Goal: Book appointment/travel/reservation

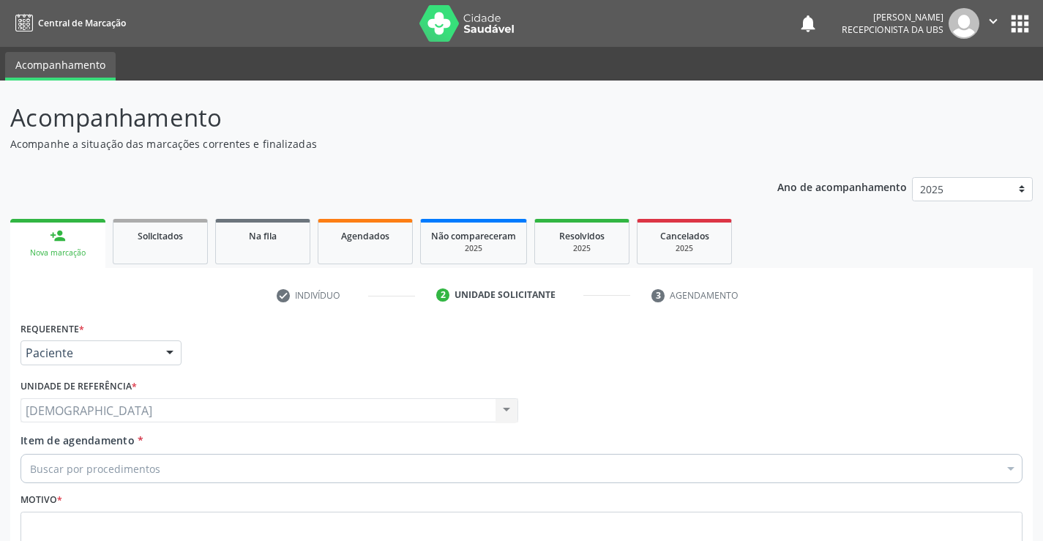
click at [168, 353] on div at bounding box center [170, 353] width 22 height 25
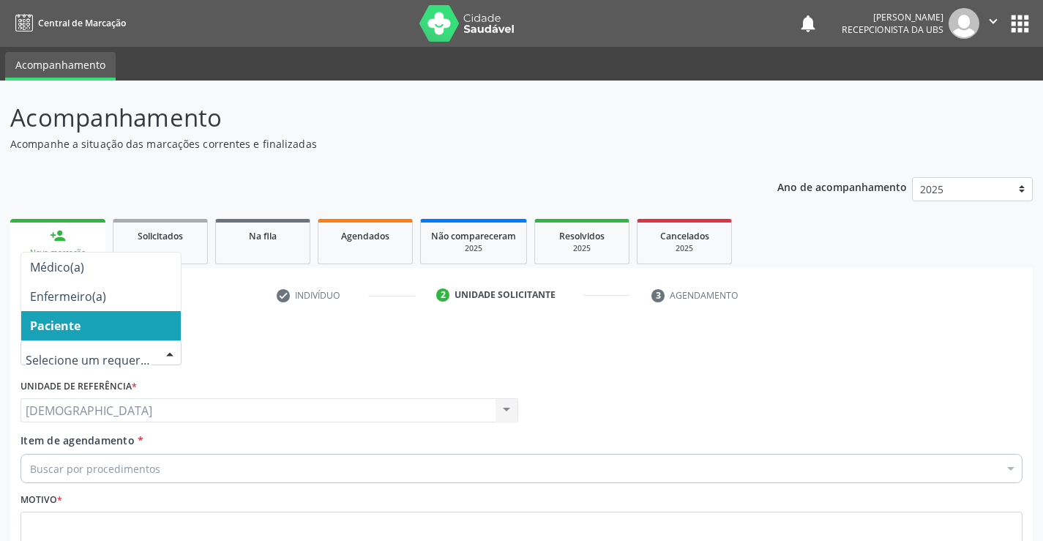
click at [232, 300] on ul "check Indivíduo 2 Unidade solicitante 3 Agendamento" at bounding box center [521, 295] width 1023 height 24
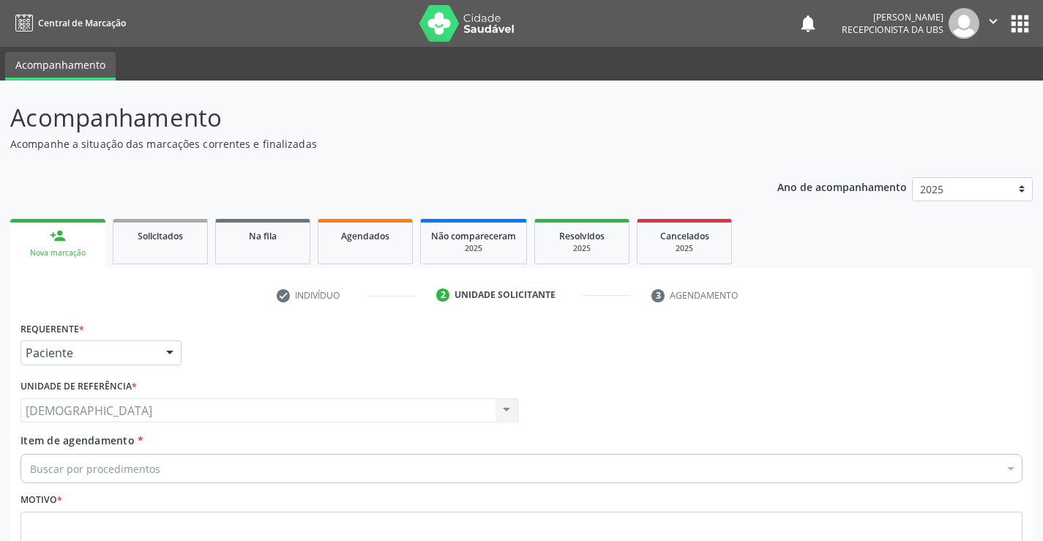
scroll to position [122, 0]
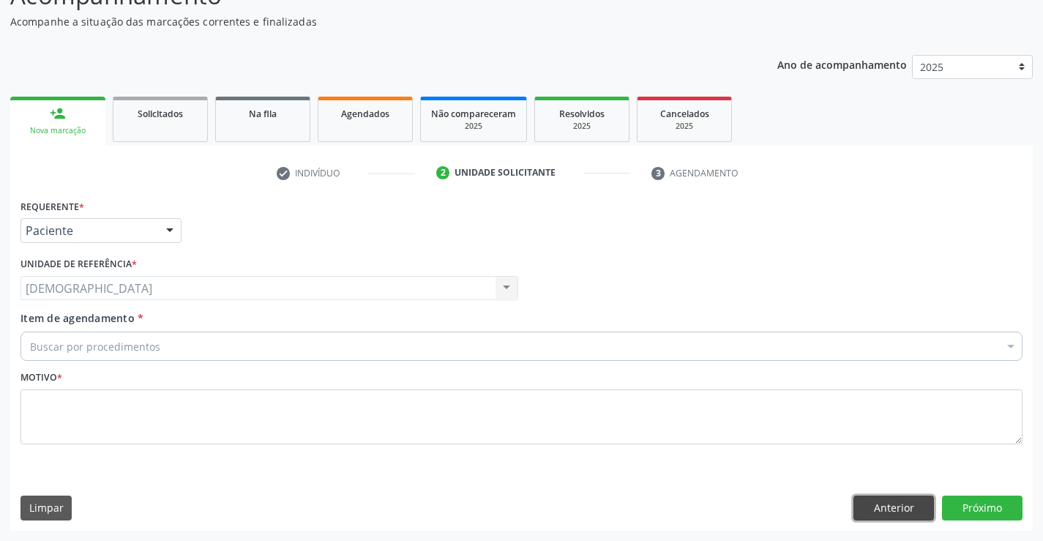
click at [886, 502] on button "Anterior" at bounding box center [894, 508] width 81 height 25
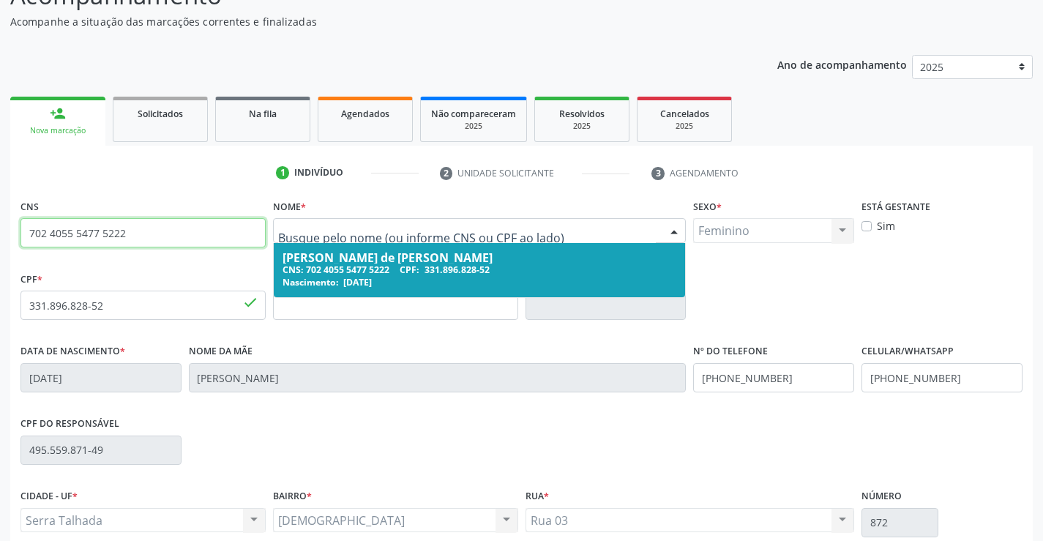
click at [197, 234] on input "702 4055 5477 5222" at bounding box center [142, 232] width 245 height 29
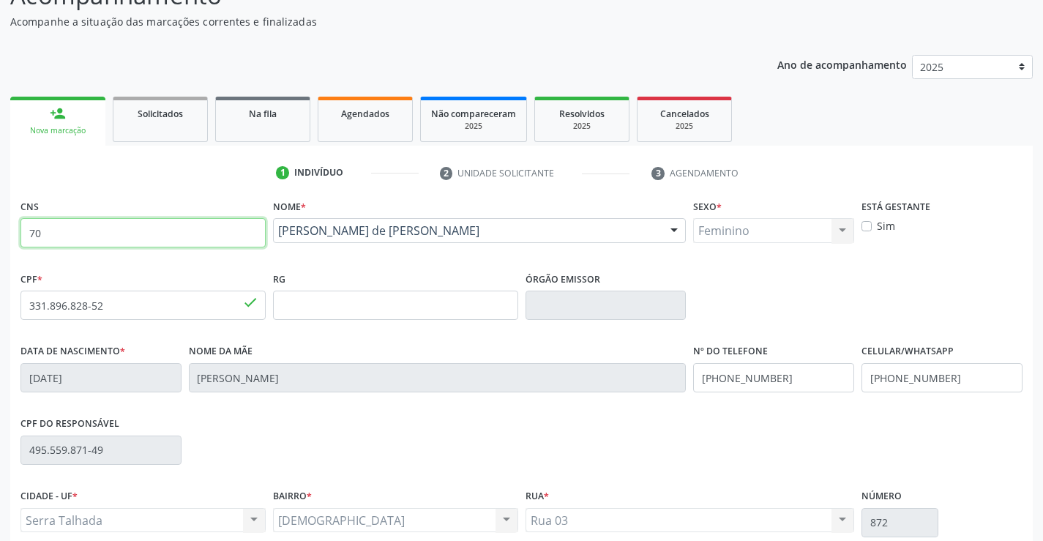
type input "7"
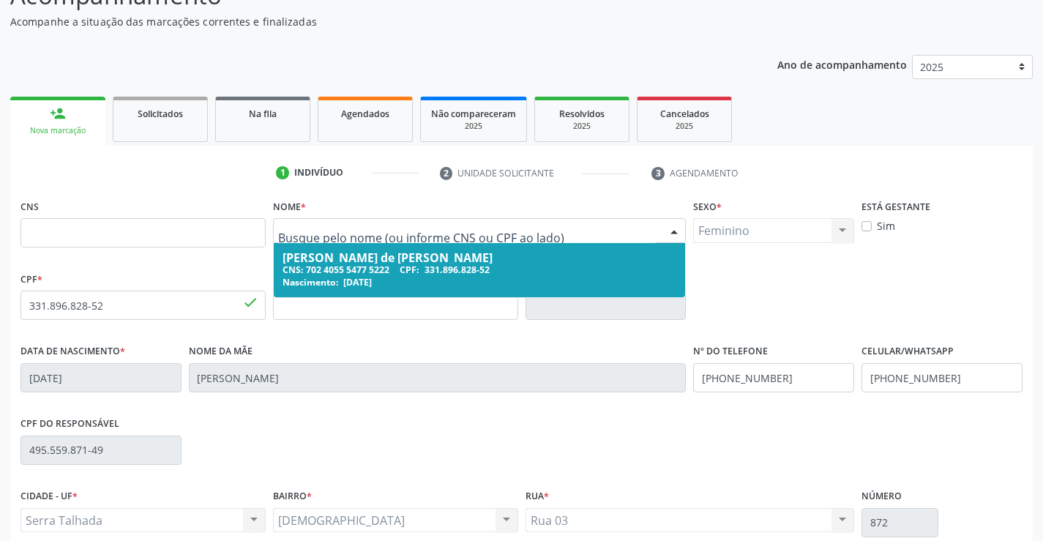
click at [110, 199] on div "CNS" at bounding box center [142, 221] width 245 height 52
click at [363, 342] on div "Nome da mãe [PERSON_NAME]" at bounding box center [438, 366] width 498 height 52
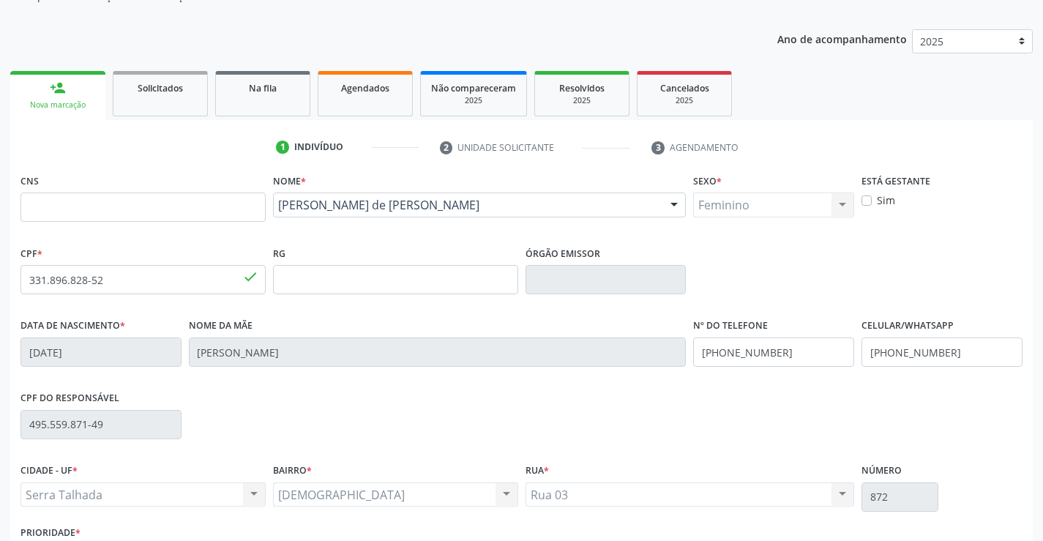
scroll to position [33, 0]
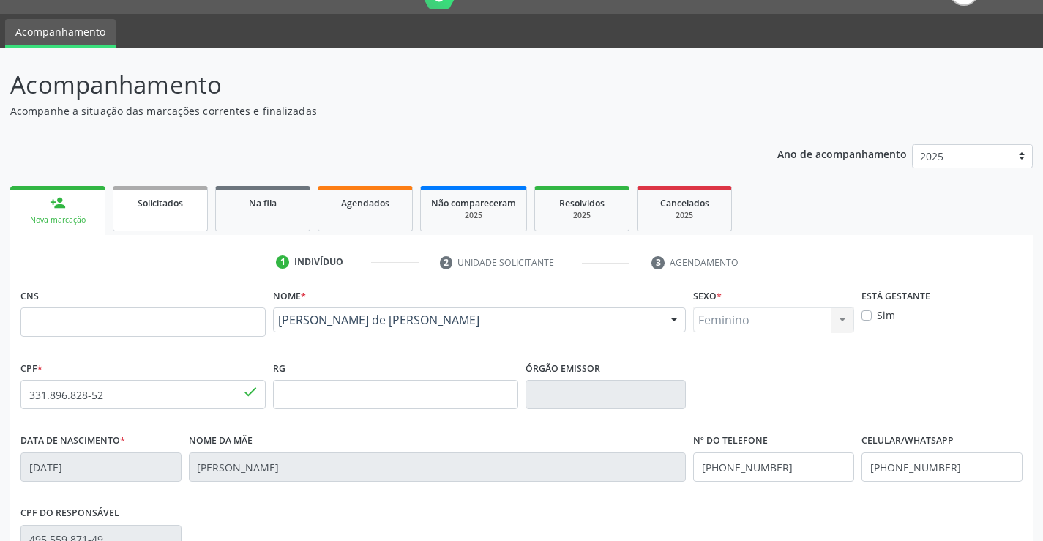
click at [132, 200] on div "Solicitados" at bounding box center [160, 202] width 73 height 15
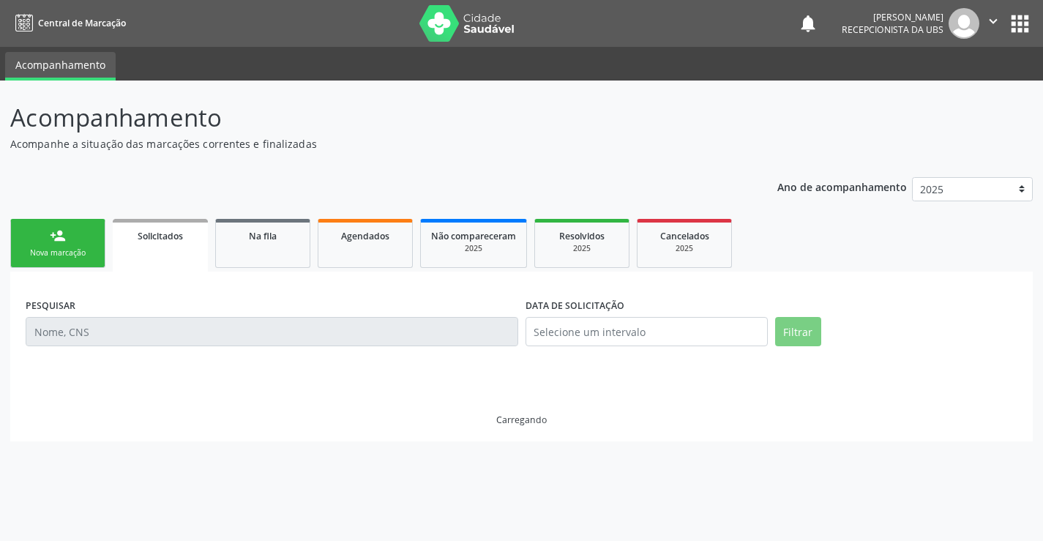
scroll to position [0, 0]
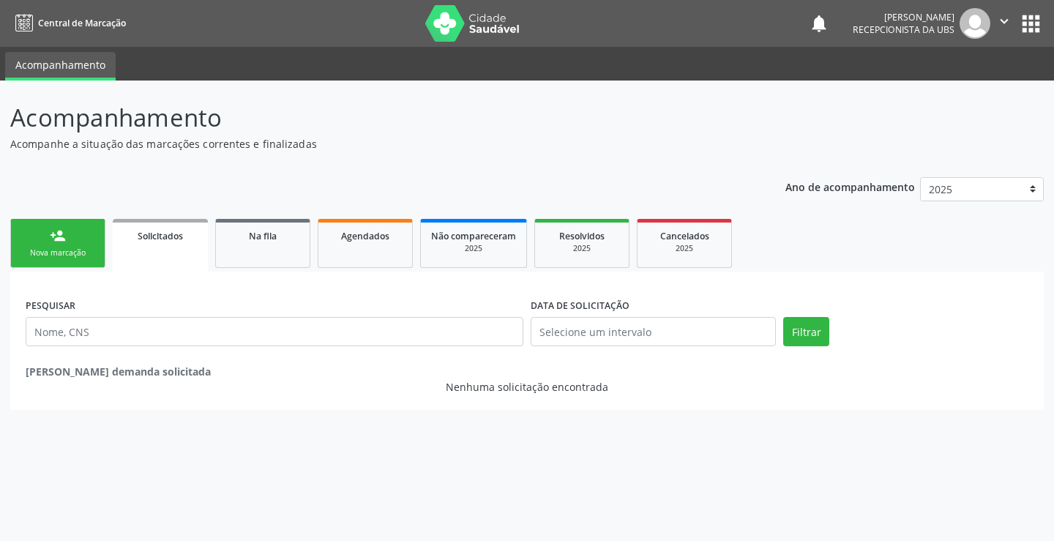
click at [81, 236] on link "person_add Nova marcação" at bounding box center [57, 243] width 95 height 49
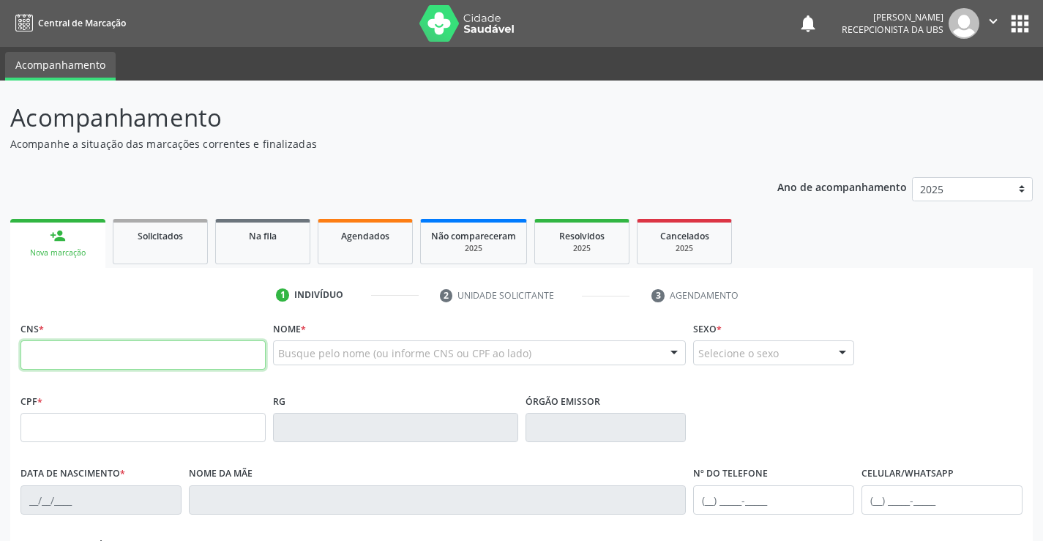
click at [156, 357] on input "text" at bounding box center [142, 354] width 245 height 29
click at [96, 362] on input "text" at bounding box center [142, 354] width 245 height 29
click at [117, 365] on input "text" at bounding box center [142, 354] width 245 height 29
type input "700 0056 3121 0503"
type input "112.128.114-10"
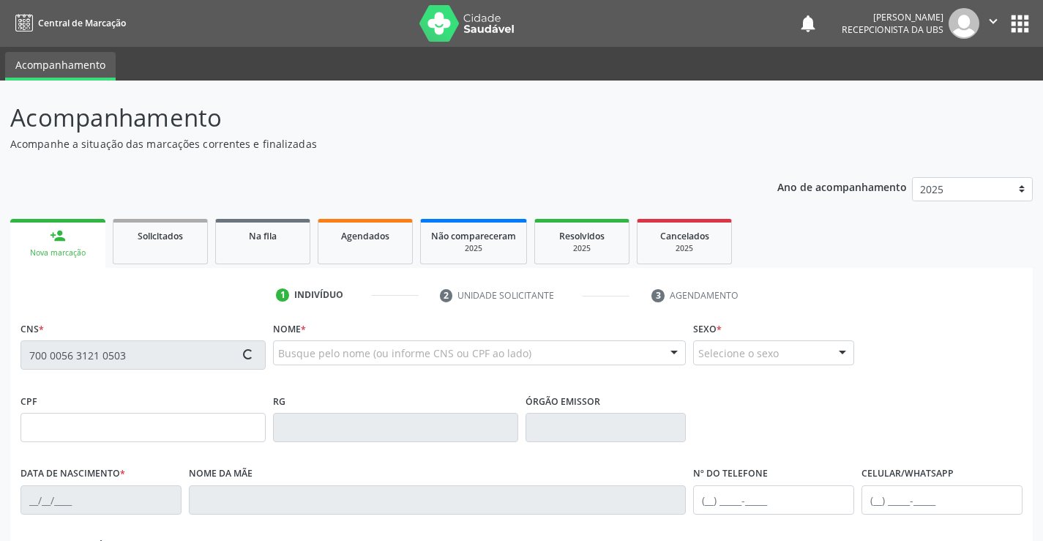
type input "[DATE]"
type input "[PERSON_NAME]"
type input "[PHONE_NUMBER]"
type input "739.470.834-91"
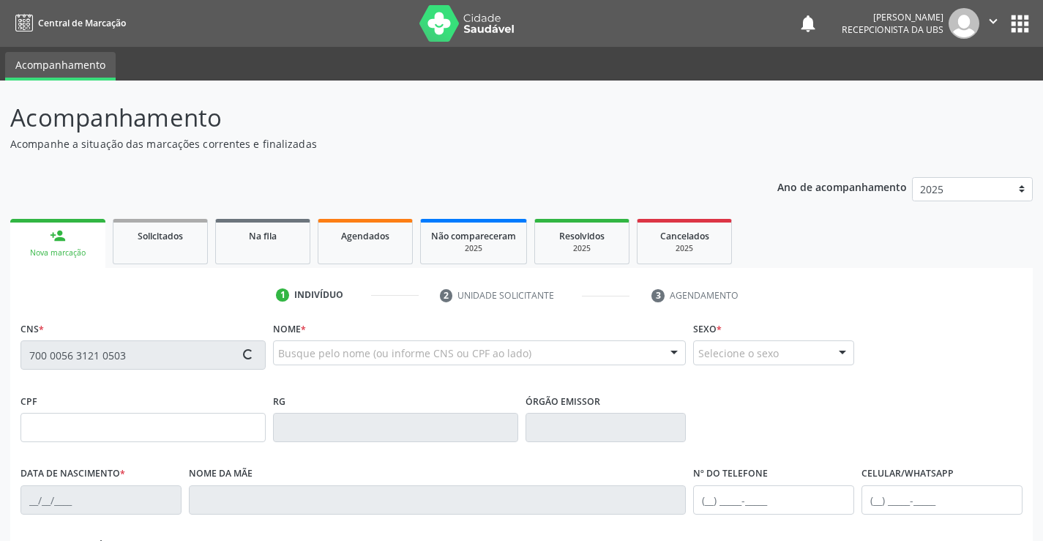
type input "1347"
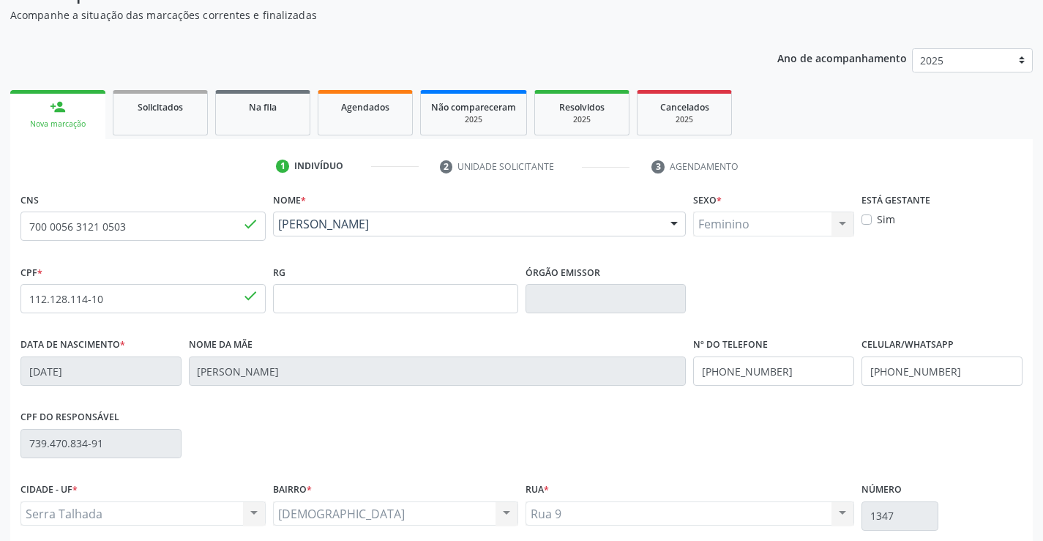
scroll to position [146, 0]
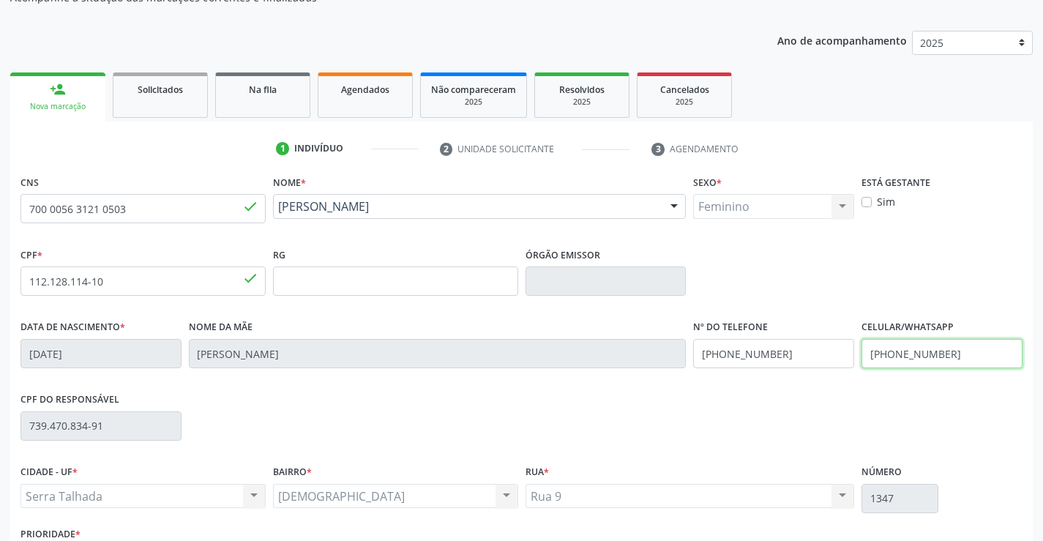
click at [963, 357] on input "[PHONE_NUMBER]" at bounding box center [942, 353] width 161 height 29
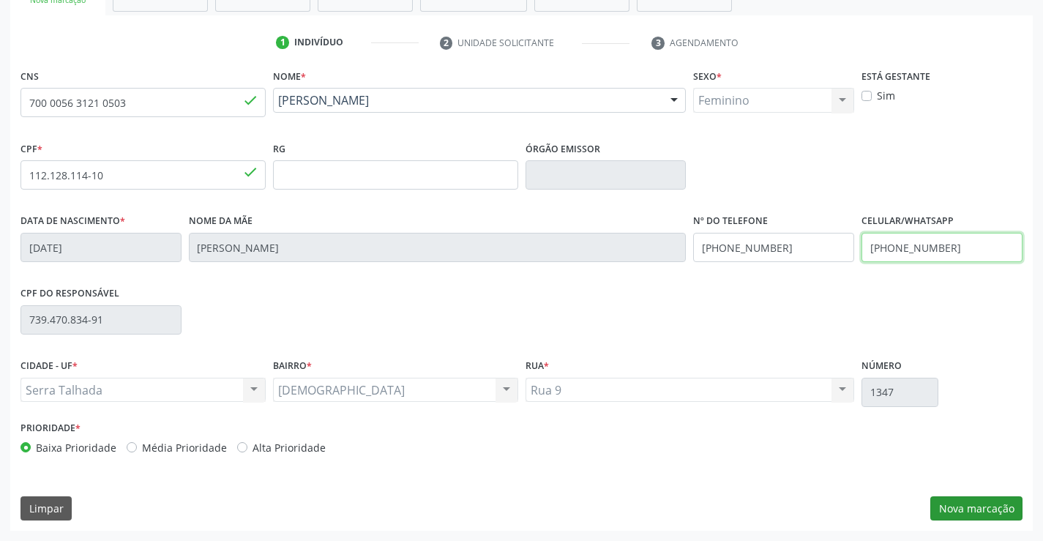
type input "[PHONE_NUMBER]"
click at [963, 511] on button "Nova marcação" at bounding box center [976, 508] width 92 height 25
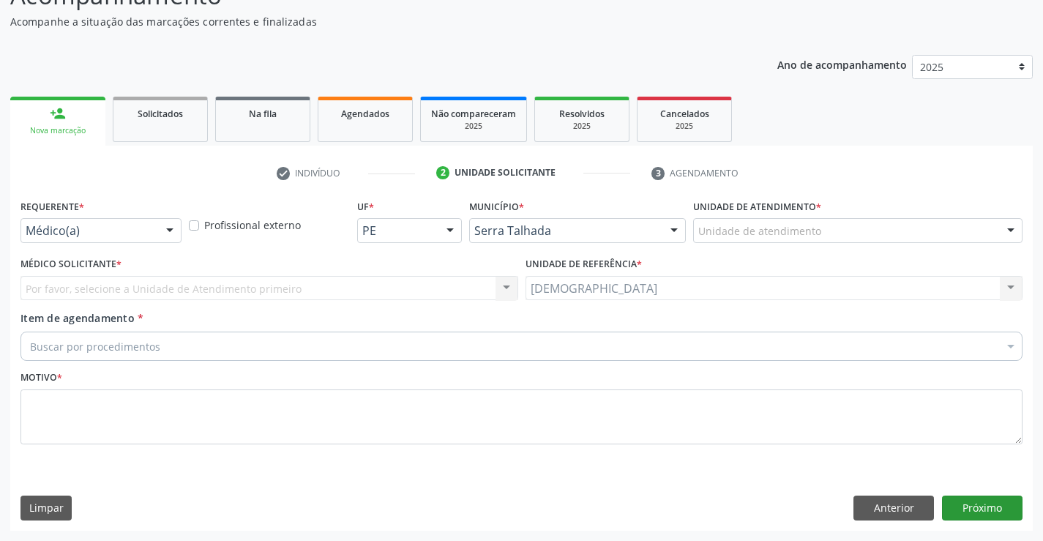
scroll to position [122, 0]
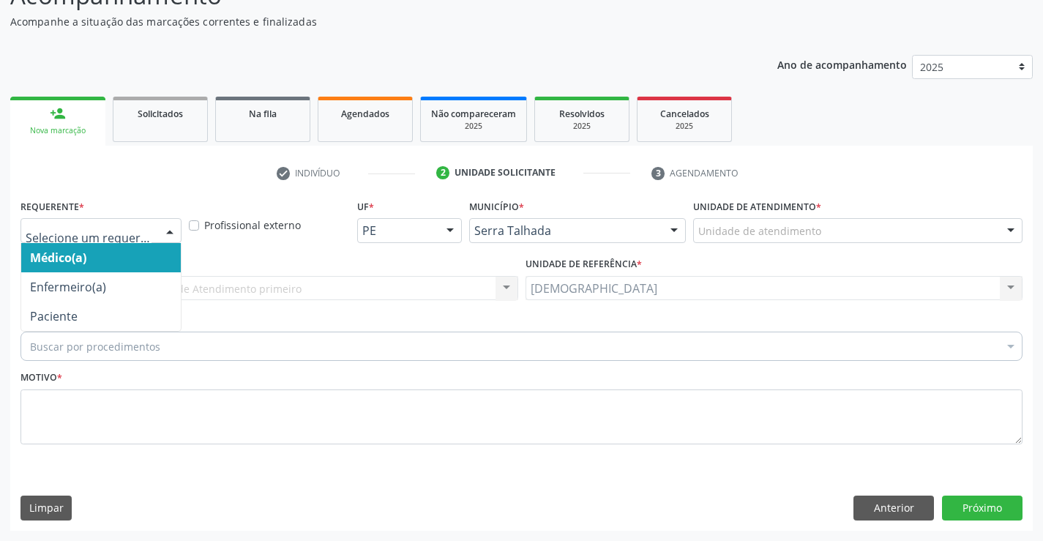
click at [167, 228] on div at bounding box center [170, 231] width 22 height 25
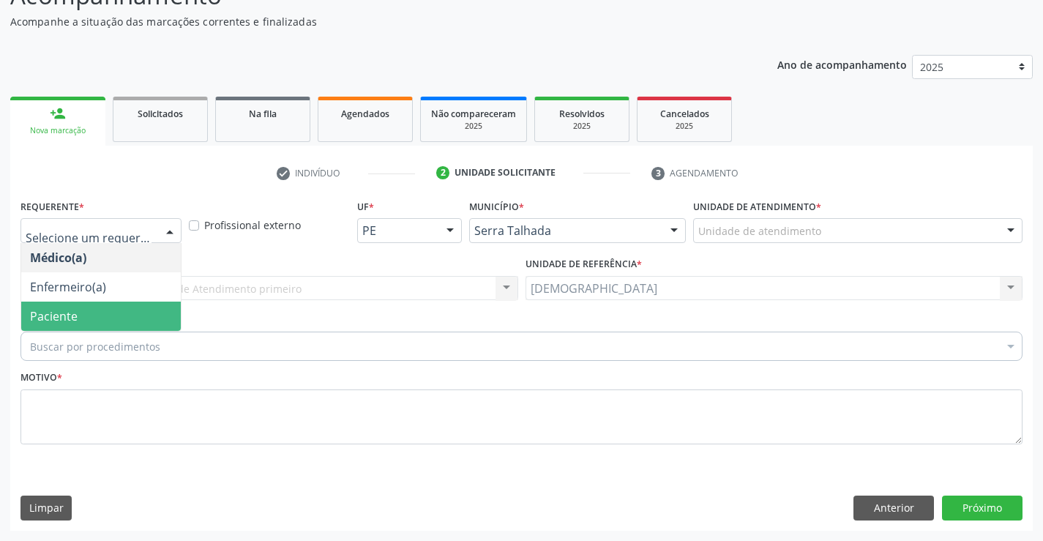
click at [110, 318] on span "Paciente" at bounding box center [101, 316] width 160 height 29
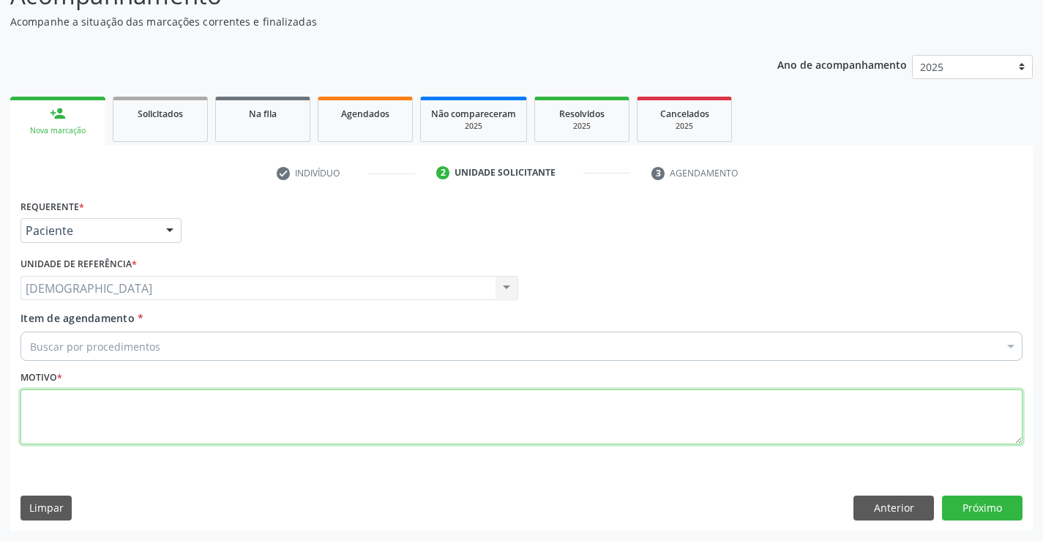
click at [119, 395] on textarea at bounding box center [521, 417] width 1002 height 56
type textarea "."
click at [199, 343] on div "Buscar por procedimentos" at bounding box center [521, 346] width 1002 height 29
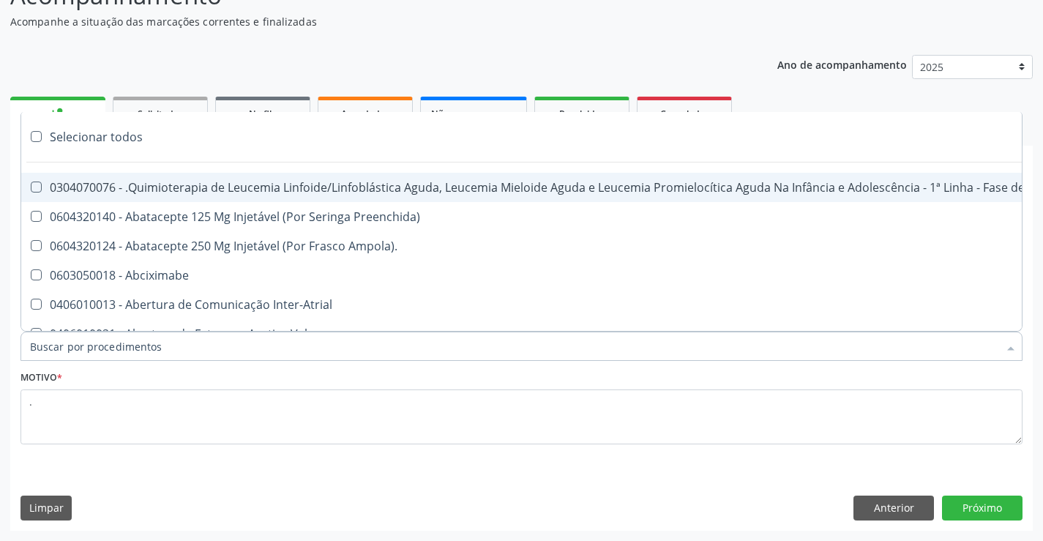
click at [198, 350] on input "Item de agendamento *" at bounding box center [514, 346] width 968 height 29
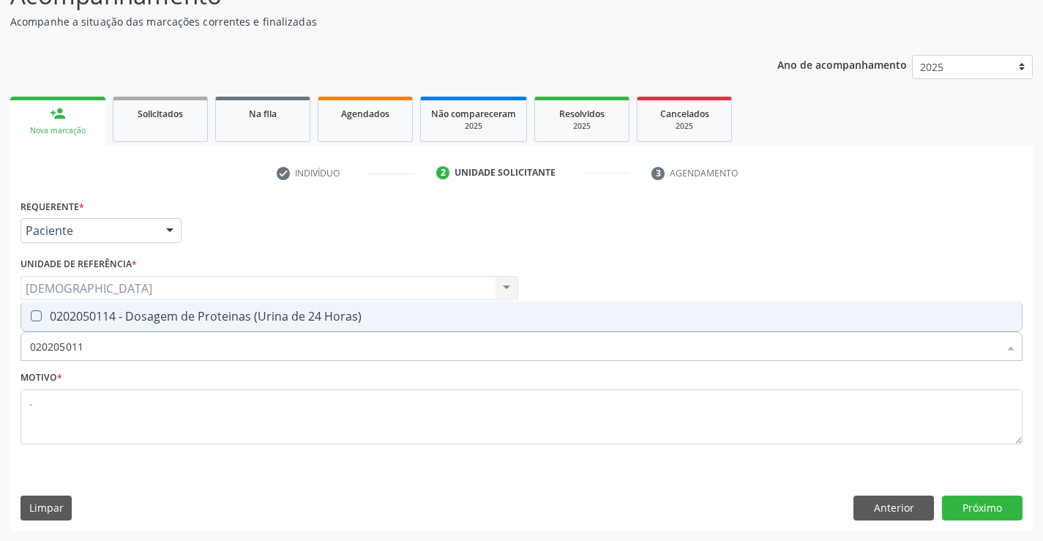
type input "0202050114"
click at [262, 320] on div "0202050114 - Dosagem de Proteinas (Urina de 24 Horas)" at bounding box center [521, 316] width 983 height 12
checkbox Horas\) "true"
click at [986, 512] on button "Próximo" at bounding box center [982, 508] width 81 height 25
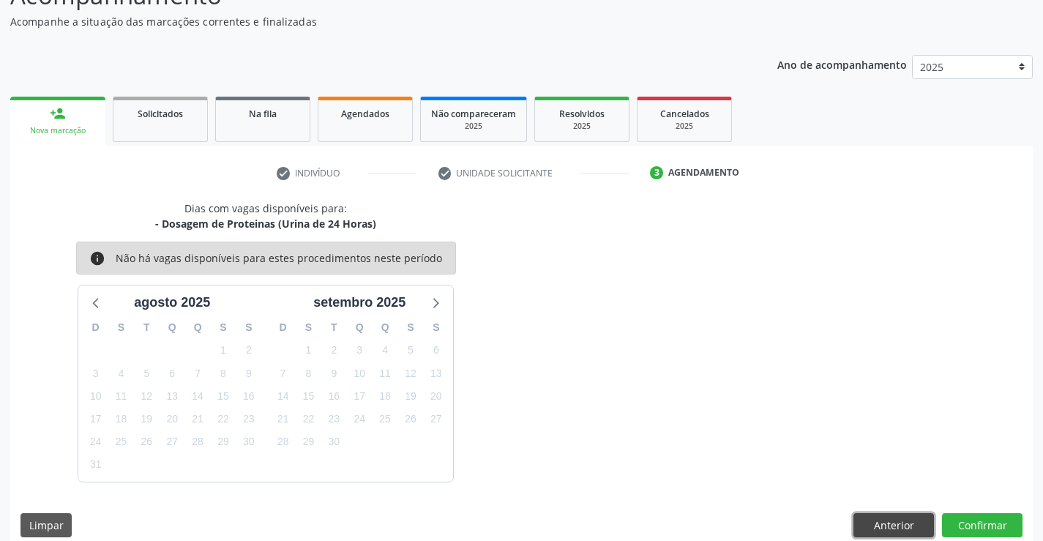
click at [878, 524] on button "Anterior" at bounding box center [894, 525] width 81 height 25
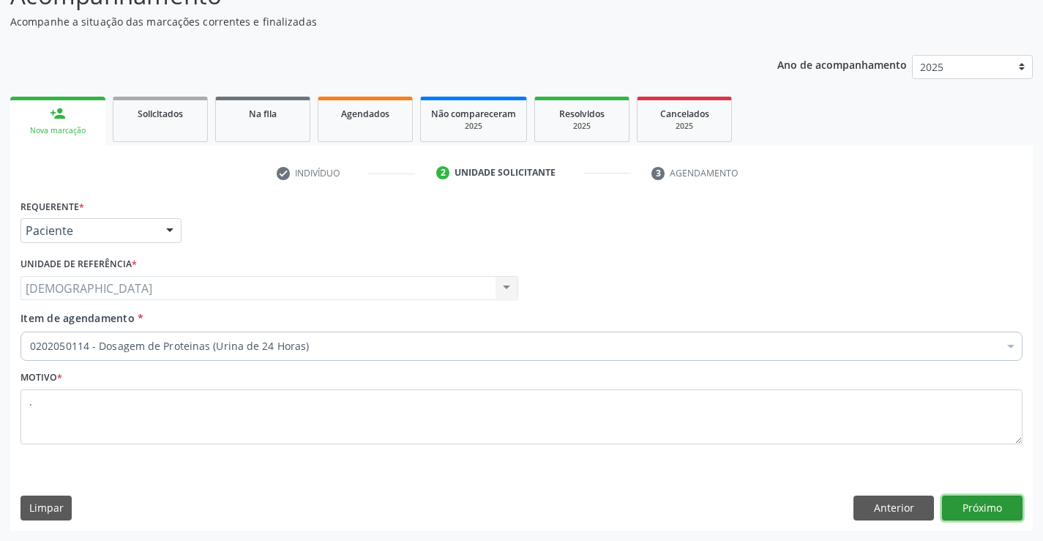
click at [965, 504] on button "Próximo" at bounding box center [982, 508] width 81 height 25
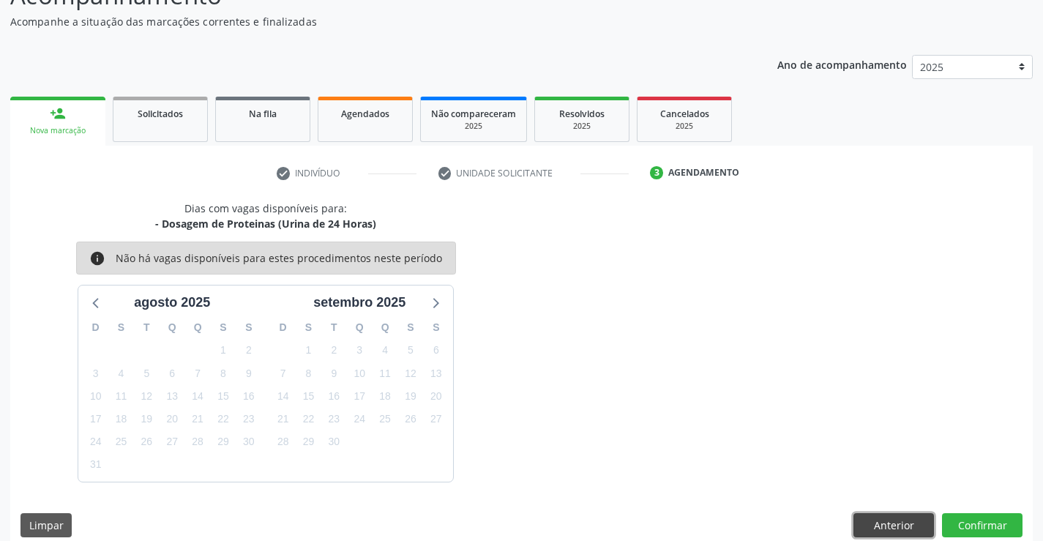
click at [856, 517] on button "Anterior" at bounding box center [894, 525] width 81 height 25
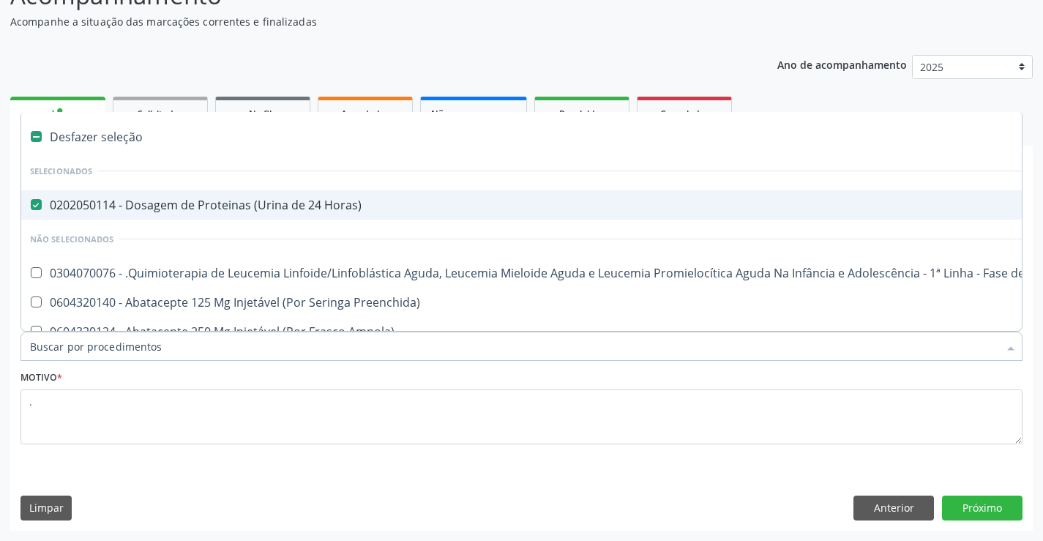
click at [134, 211] on div "0202050114 - Dosagem de Proteinas (Urina de 24 Horas)" at bounding box center [600, 205] width 1140 height 12
checkbox Horas\) "false"
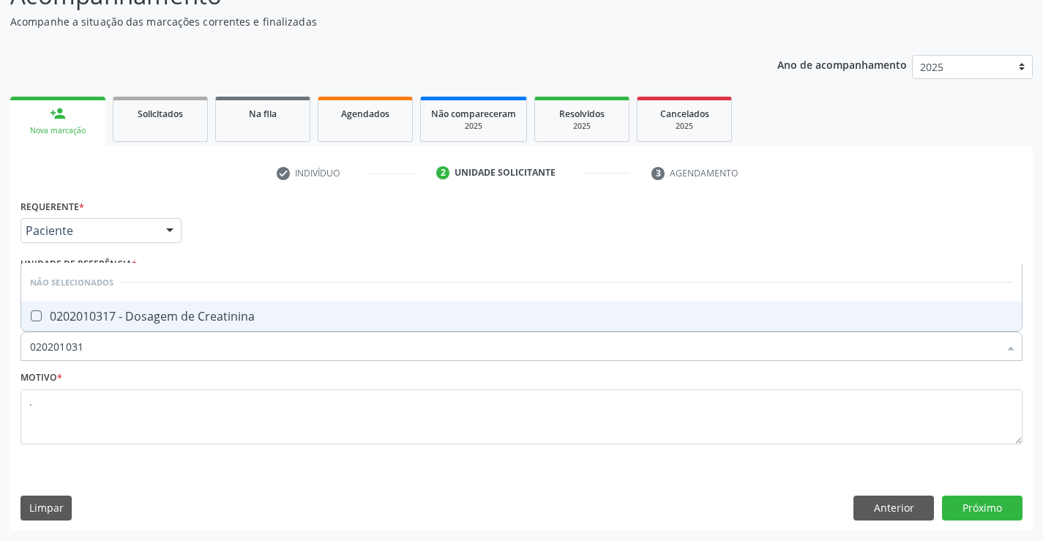
type input "0202010317"
click at [124, 310] on div "0202010317 - Dosagem de Creatinina" at bounding box center [521, 316] width 983 height 12
checkbox Creatinina "true"
type input "02020103"
checkbox Creatinina "false"
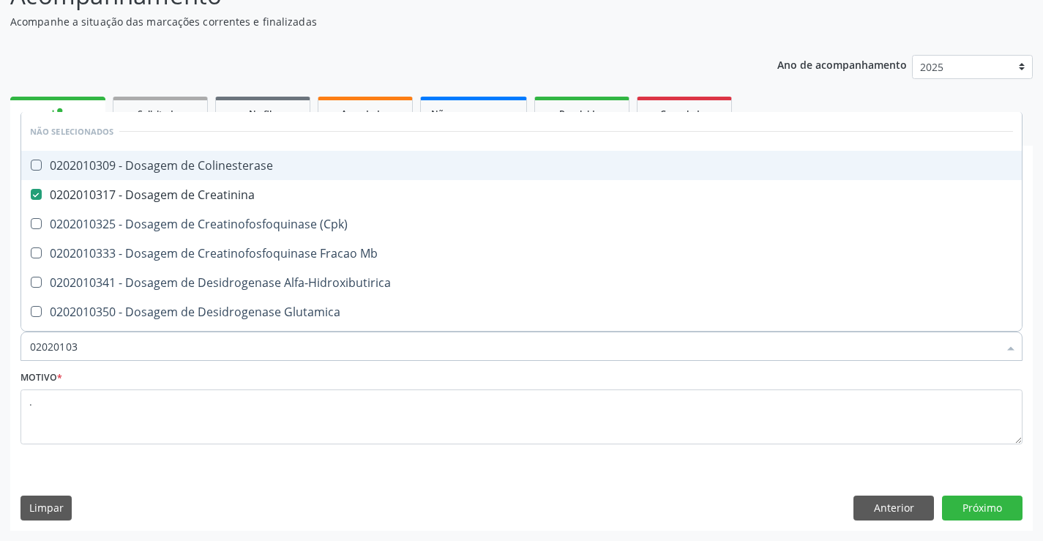
type input "0202010"
checkbox Creatinina "false"
type input "020201"
checkbox Creatinina "false"
checkbox Folato "true"
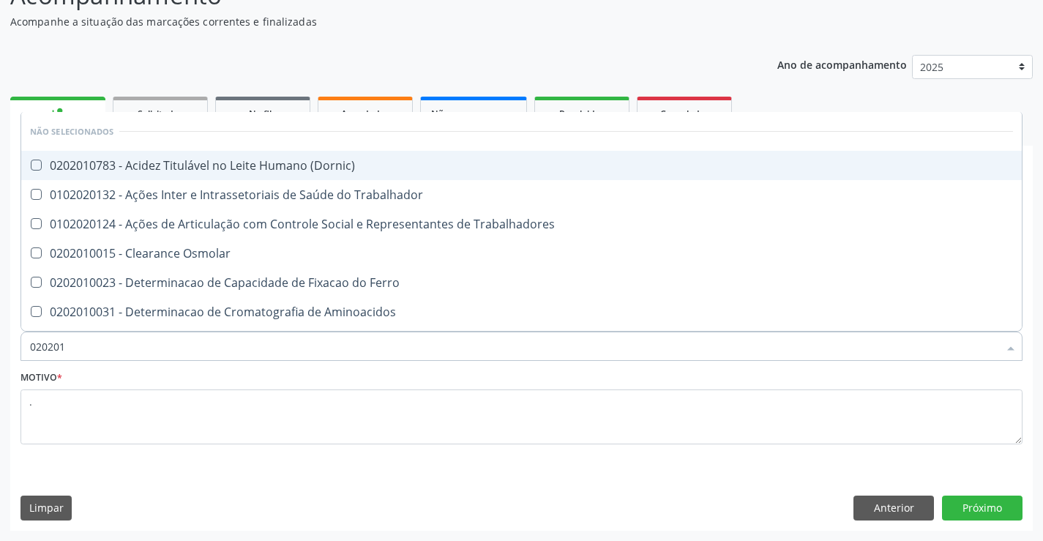
type input "02020"
checkbox Creatinina "false"
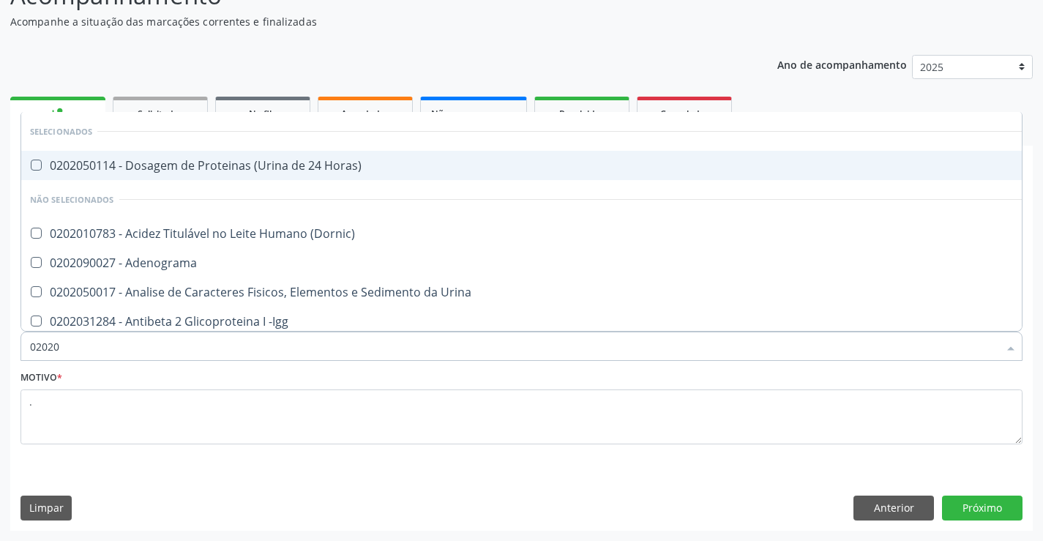
type input "020201"
checkbox Parceria\) "true"
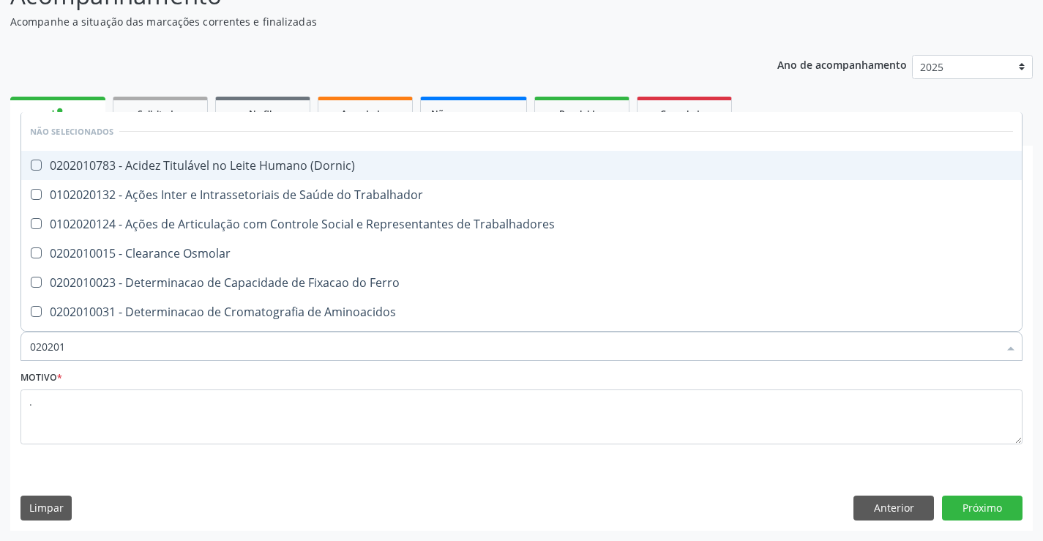
type input "0202010"
checkbox Ionizavel "true"
checkbox Creatinina "false"
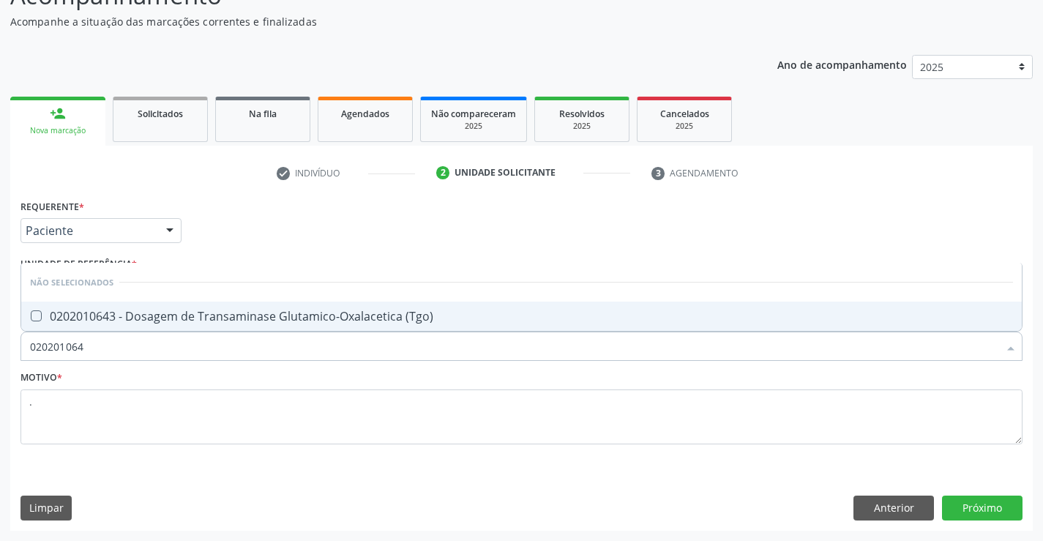
type input "0202010643"
click at [189, 320] on div "0202010643 - Dosagem de Transaminase Glutamico-Oxalacetica (Tgo)" at bounding box center [521, 316] width 983 height 12
checkbox \(Tgo\) "true"
type input "02020106"
checkbox \(Tgo\) "false"
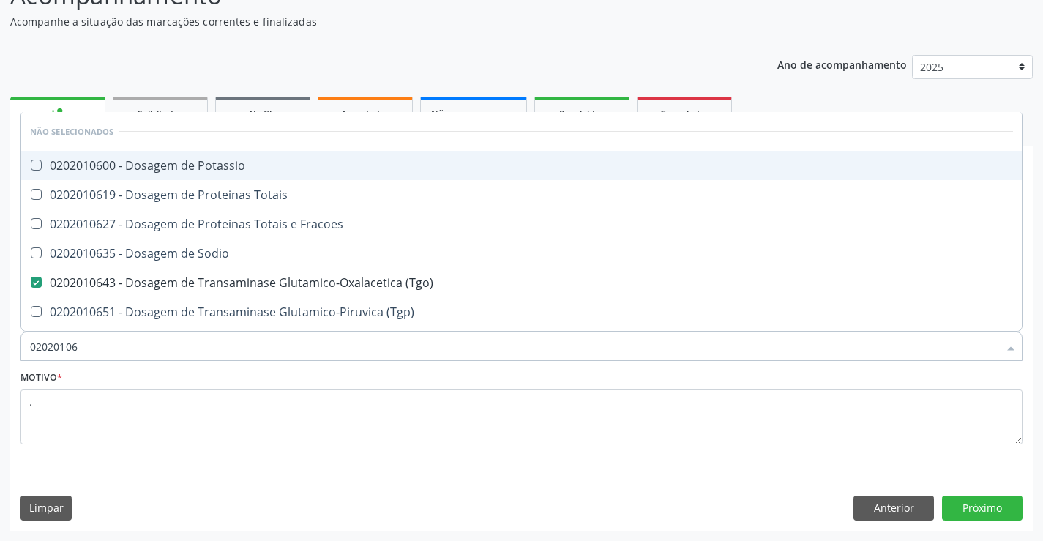
type input "0202010"
checkbox \(Tgo\) "false"
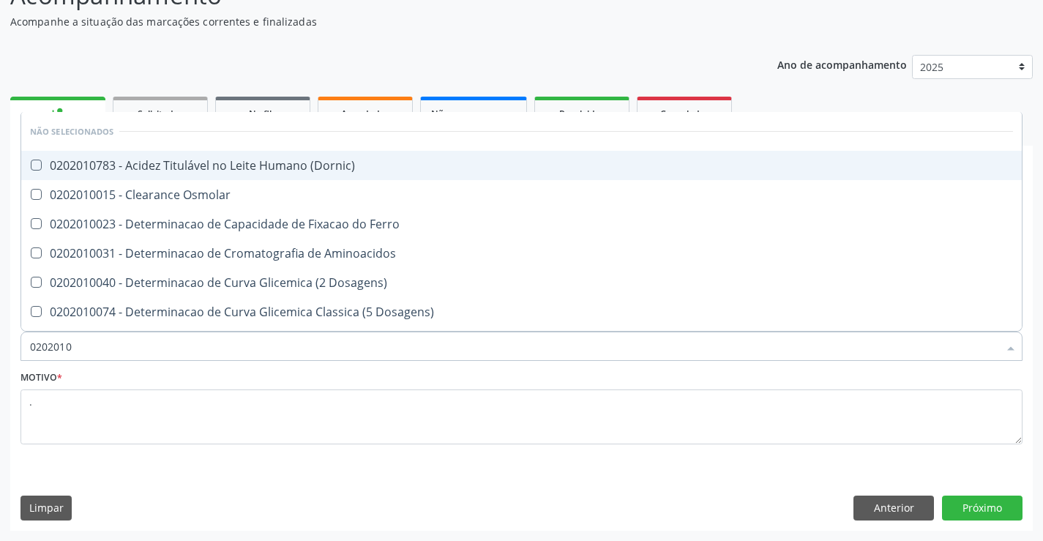
type input "020201"
checkbox Creatinina "false"
checkbox Folato "true"
checkbox \(Tgo\) "false"
checkbox D-Xilose "true"
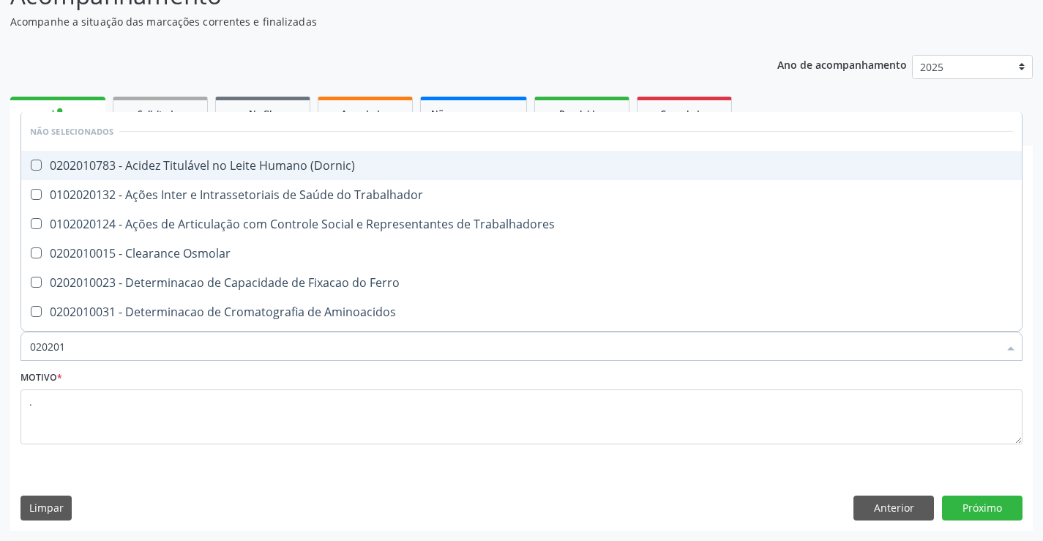
type input "02020"
checkbox Creatinina "false"
checkbox \(Tgo\) "false"
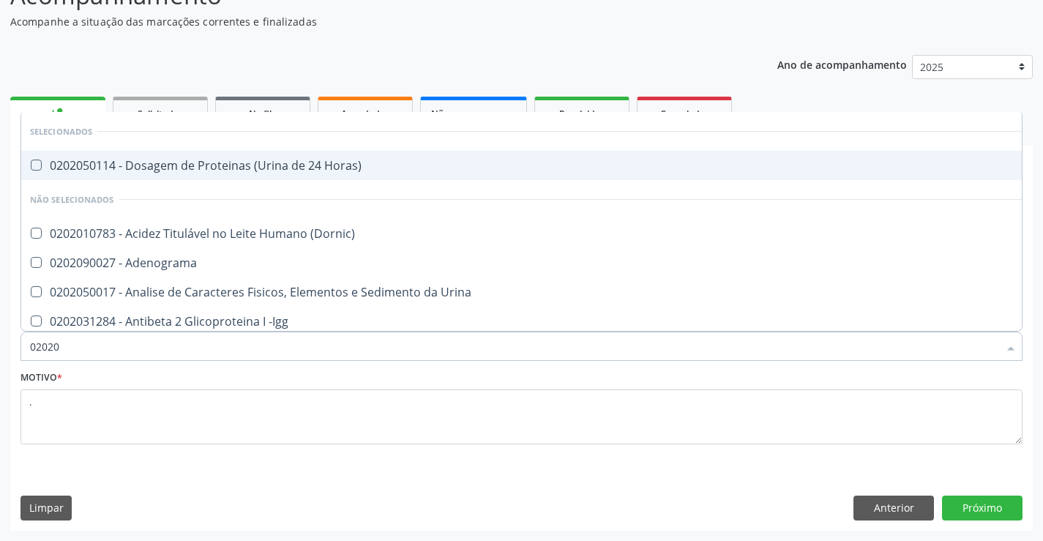
type input "020201"
checkbox Parceria\) "true"
checkbox 17-Alfa-Hidroxiprogesterona "true"
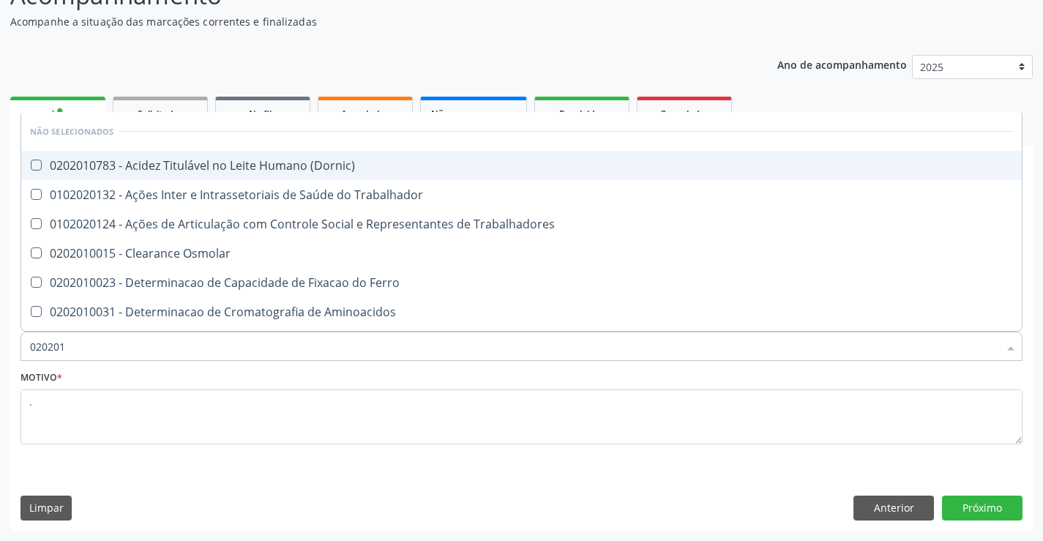
type input "0202010"
checkbox Ionizavel "true"
checkbox Creatinina "false"
checkbox Leucino-Aminopeptidase "true"
checkbox \(Tgo\) "false"
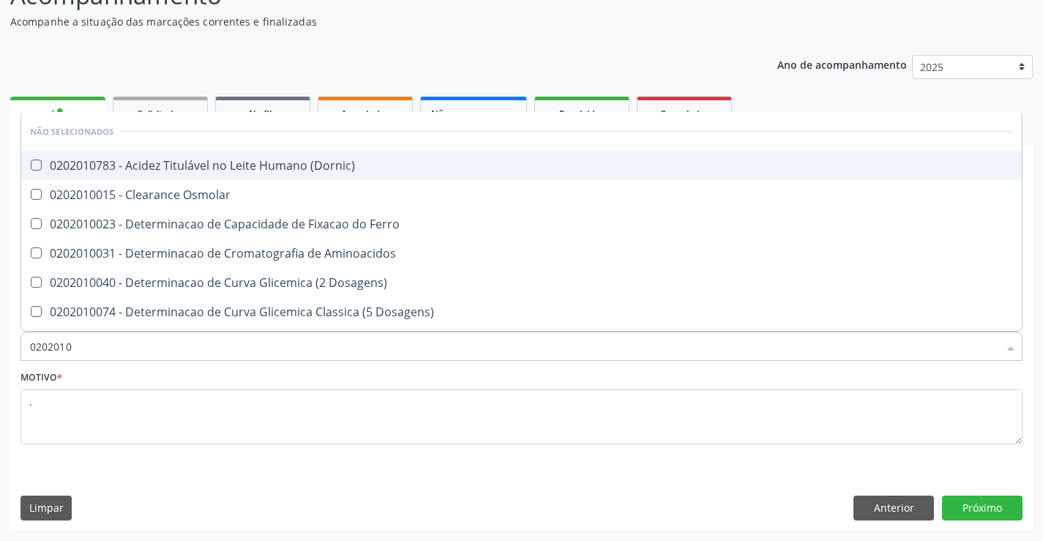
type input "02020106"
checkbox Dosagens\) "true"
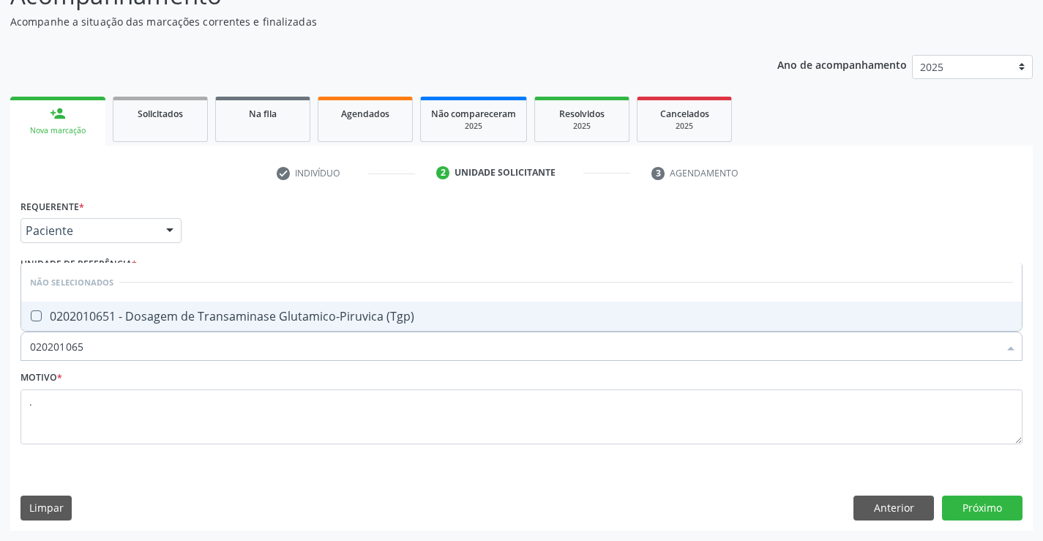
type input "0202010651"
click at [280, 318] on div "0202010651 - Dosagem de Transaminase Glutamico-Piruvica (Tgp)" at bounding box center [521, 316] width 983 height 12
checkbox \(Tgp\) "true"
type input "02020106"
checkbox \(Tgp\) "false"
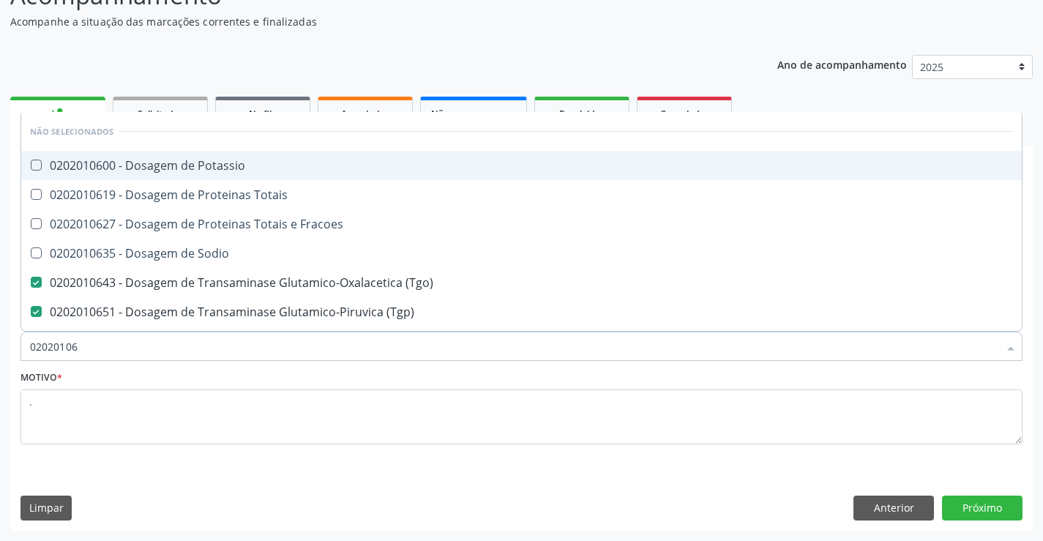
type input "0202010"
checkbox \(Tgo\) "false"
checkbox \(Tgp\) "false"
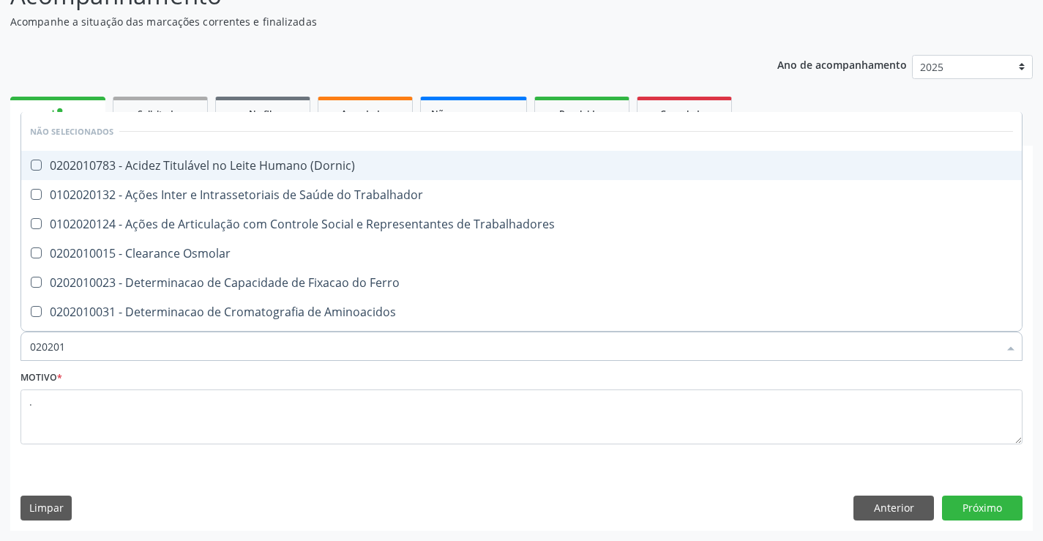
type input "02020"
checkbox Creatinina "false"
checkbox \(Tgo\) "false"
checkbox \(Tgp\) "false"
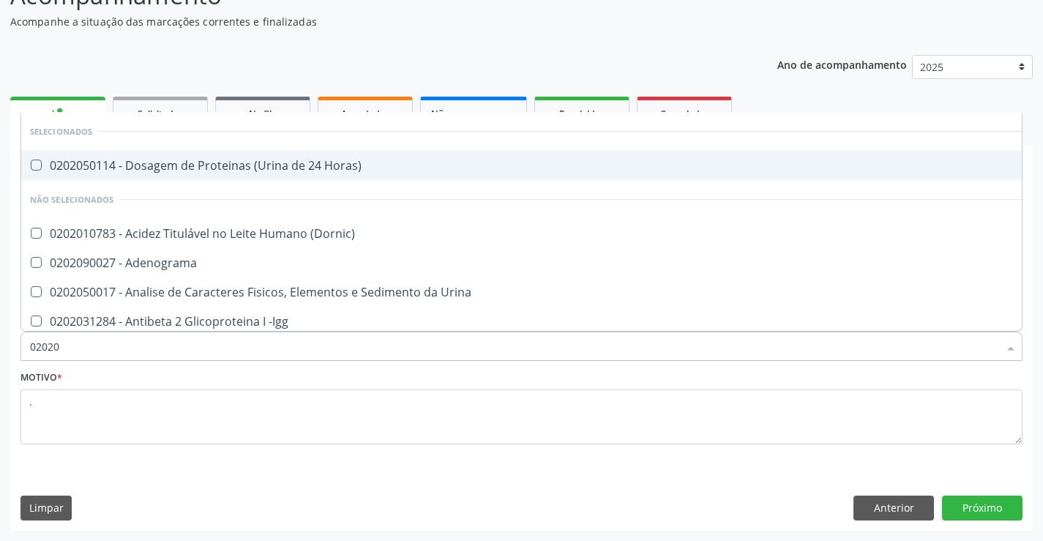
type input "020201"
checkbox Parceria\) "true"
checkbox 17-Alfa-Hidroxiprogesterona "true"
checkbox Totais "true"
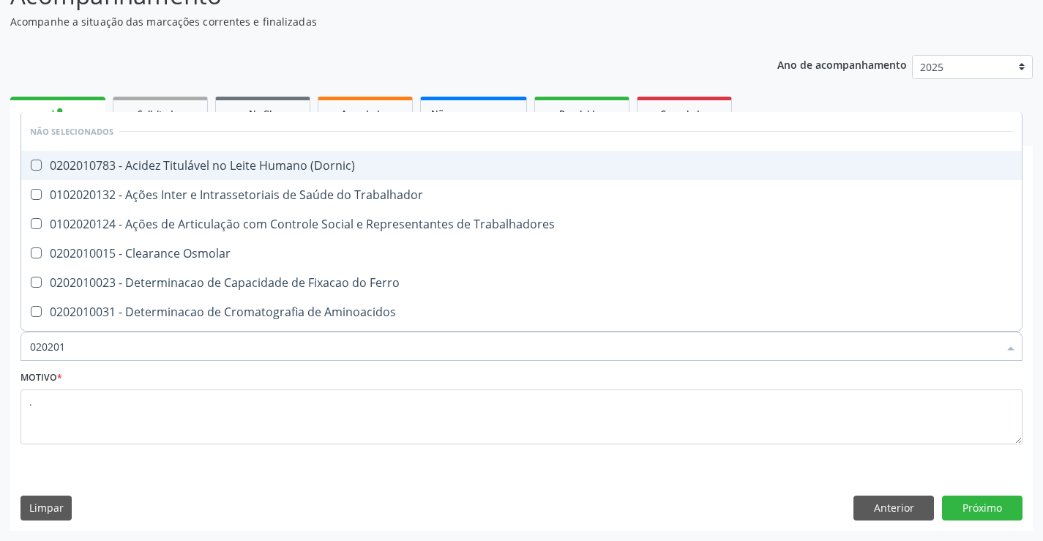
type input "0202010"
checkbox Ionizavel "true"
checkbox Creatinina "false"
checkbox Leucino-Aminopeptidase "true"
checkbox Lipase "true"
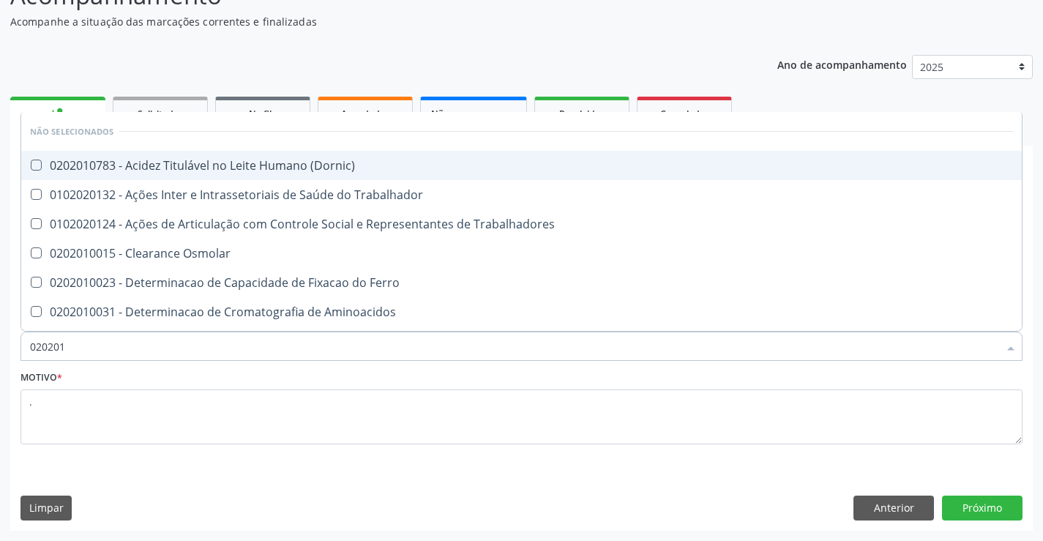
checkbox \(Tgo\) "false"
checkbox \(Tgp\) "false"
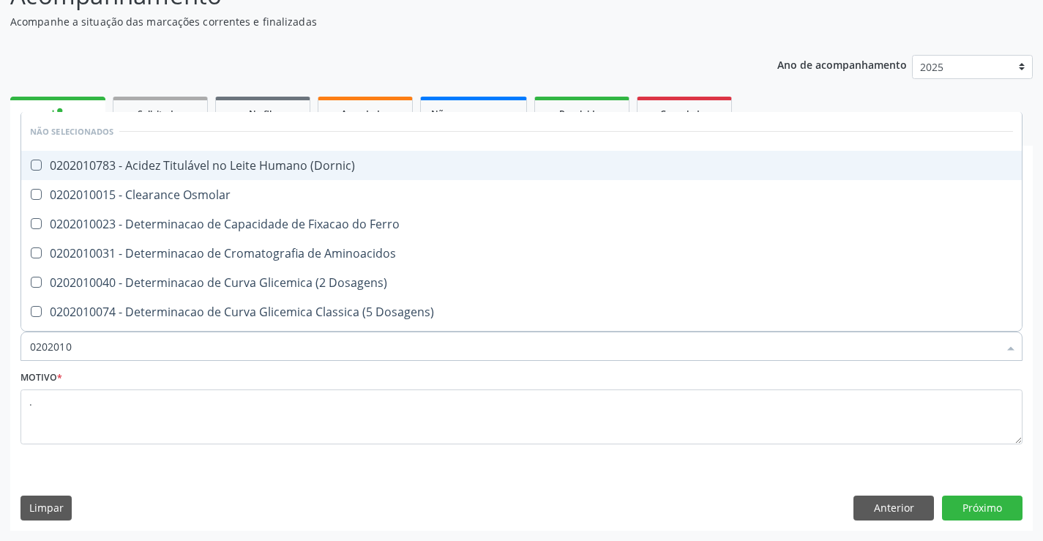
type input "02020106"
checkbox Dosagens\) "true"
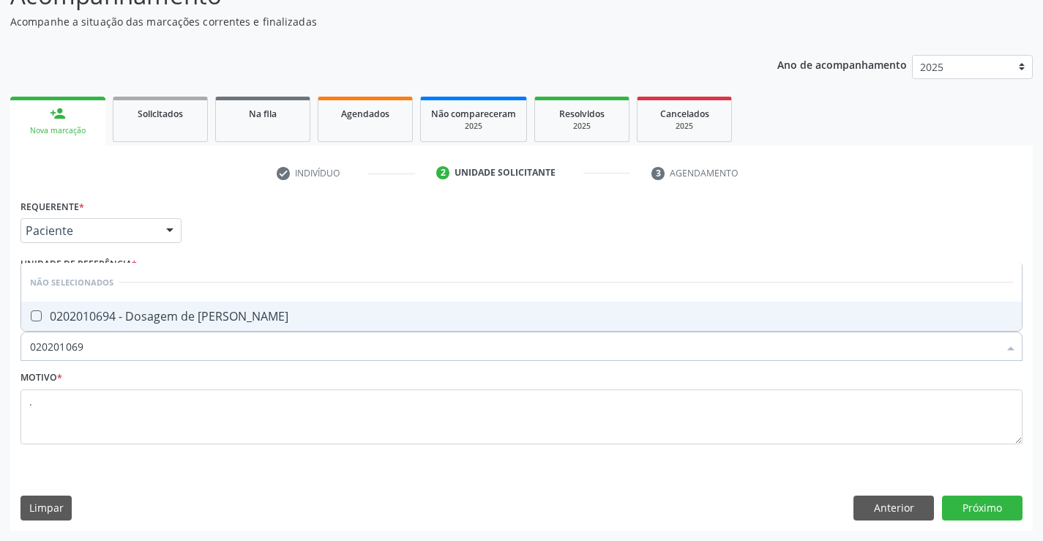
type input "0202010694"
click at [116, 306] on span "0202010694 - Dosagem de [PERSON_NAME]" at bounding box center [521, 316] width 1001 height 29
checkbox Ureia "true"
type input "02020106"
checkbox Ureia "false"
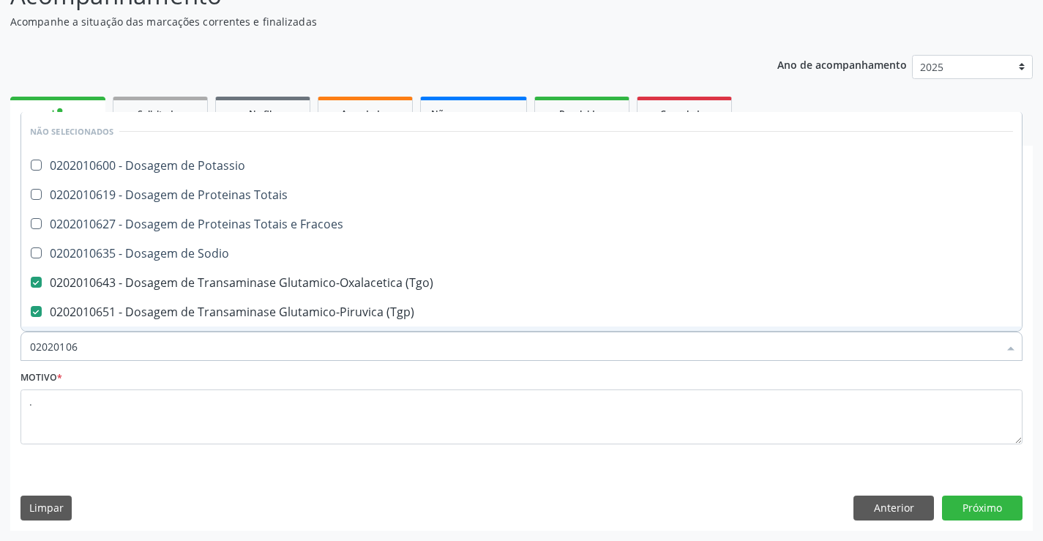
type input "0202010"
checkbox \(Tgo\) "false"
checkbox \(Tgp\) "false"
checkbox Ureia "false"
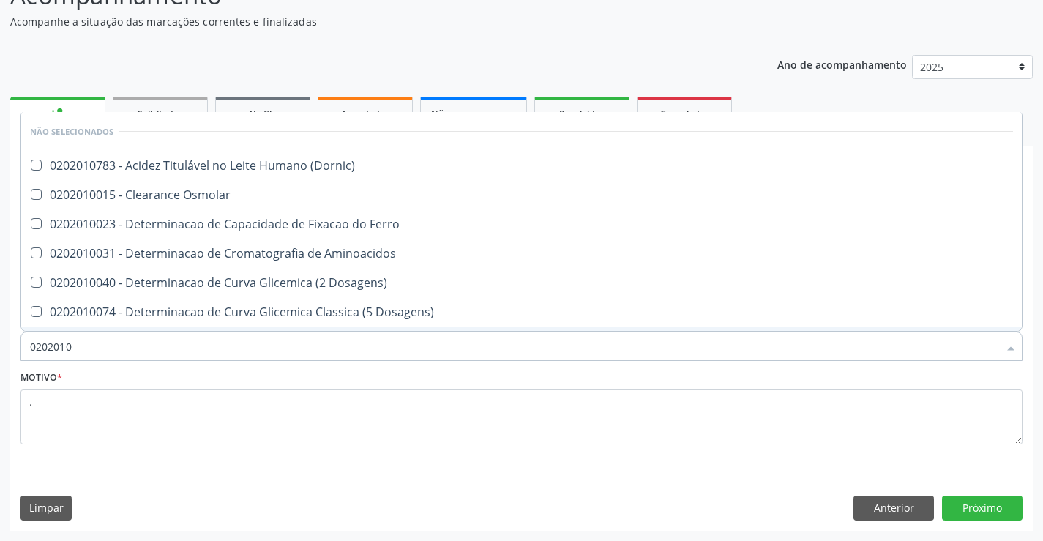
type input "020201"
checkbox Creatinina "false"
checkbox Folato "true"
checkbox \(Tgo\) "false"
checkbox \(Tgp\) "false"
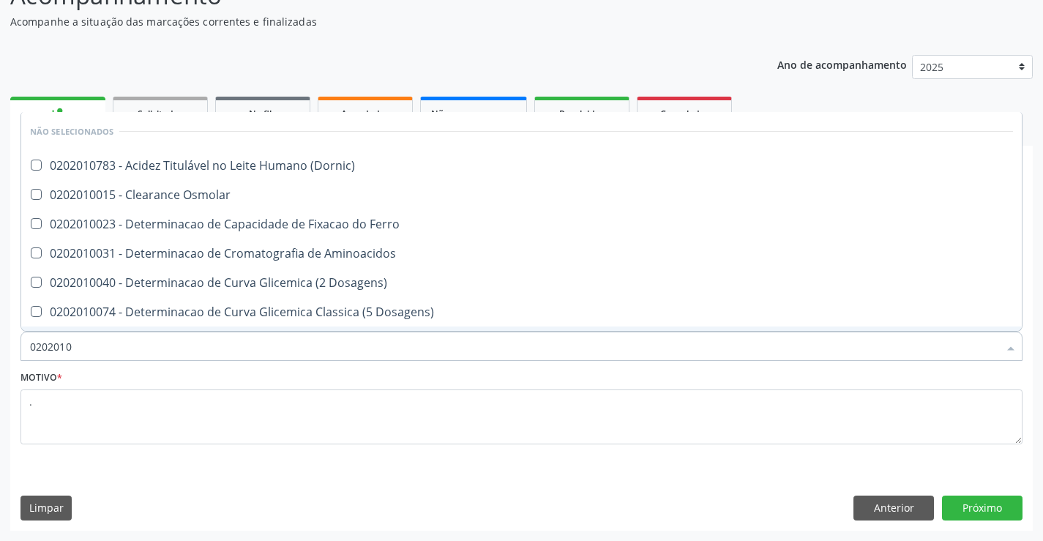
checkbox Ureia "false"
checkbox D-Xilose "true"
checkbox Orais "true"
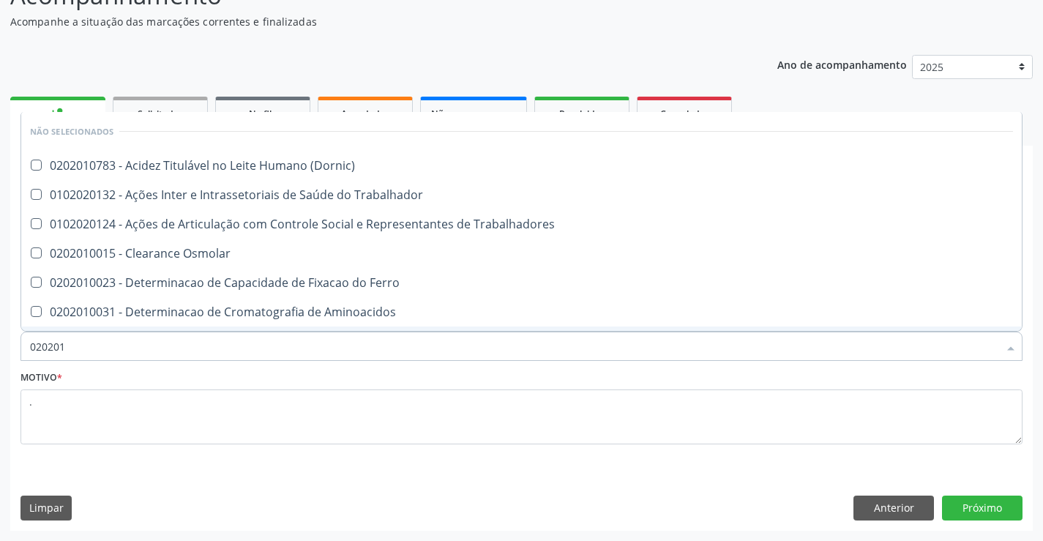
type input "02020"
checkbox Creatinina "false"
checkbox \(Tgo\) "false"
checkbox \(Tgp\) "false"
checkbox Ureia "false"
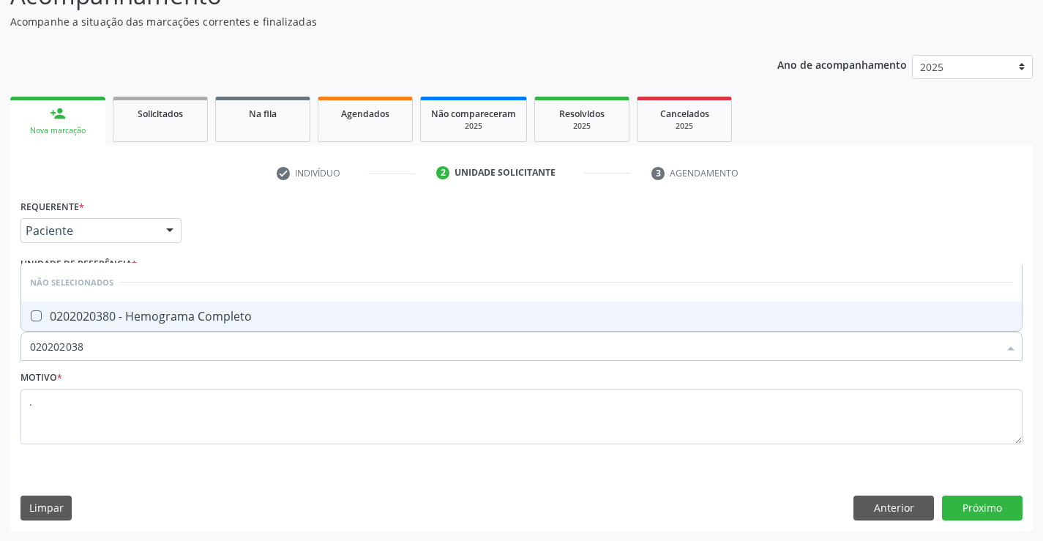
type input "0202020380"
click at [148, 306] on span "0202020380 - Hemograma Completo" at bounding box center [521, 316] width 1001 height 29
checkbox Completo "true"
type input "02020203"
checkbox Completo "false"
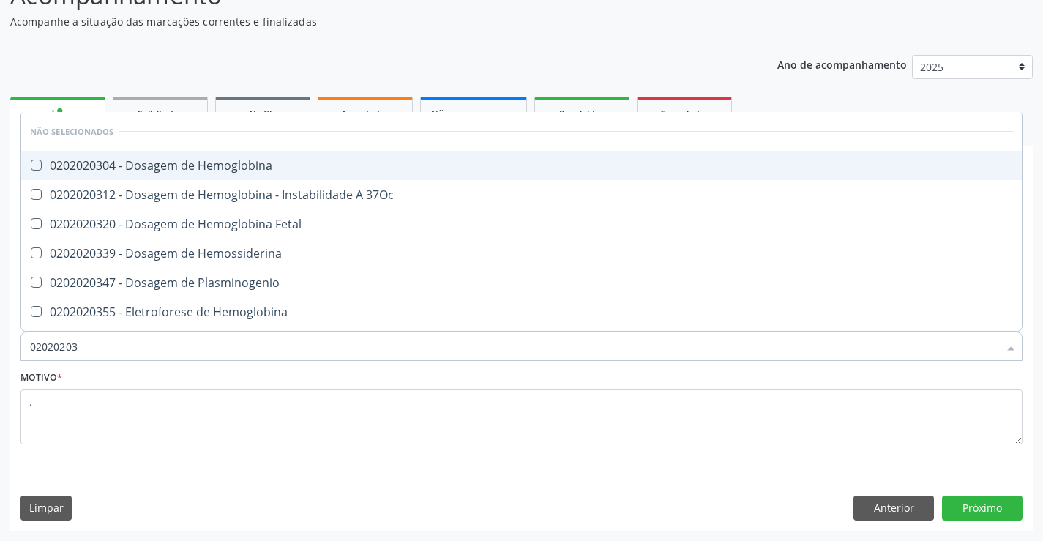
type input "0202020"
checkbox Completo "false"
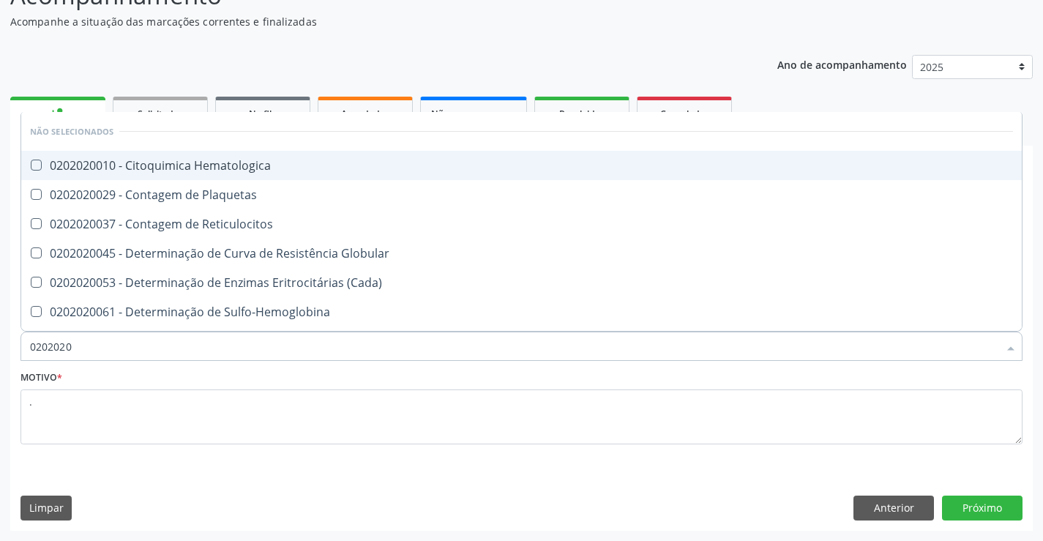
type input "020202"
checkbox Completo "false"
checkbox Leucograma "true"
type input "02020"
checkbox Completo "false"
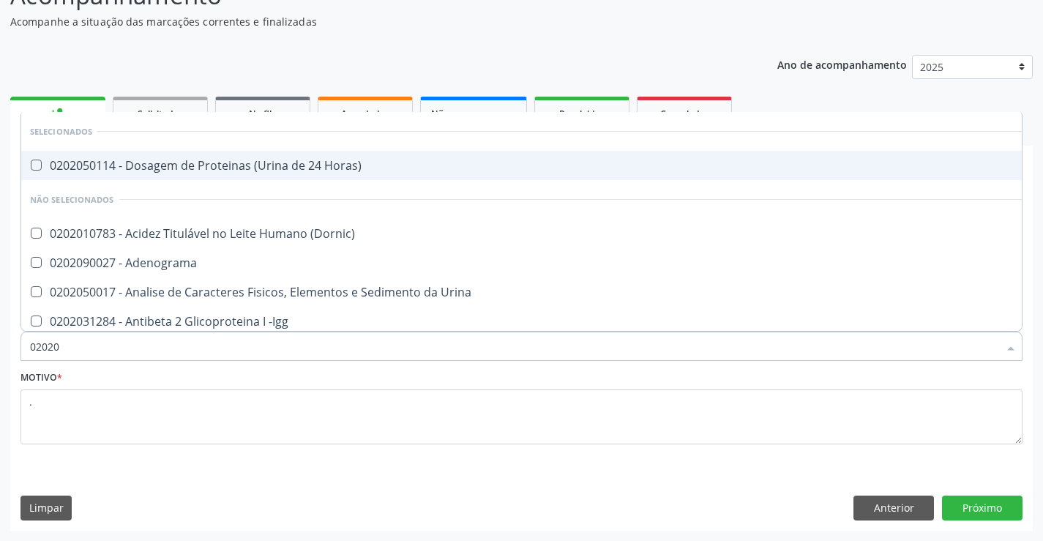
type input "020201"
checkbox Parceria\) "true"
checkbox 17-Alfa-Hidroxiprogesterona "true"
checkbox Totais "true"
checkbox Acetona "true"
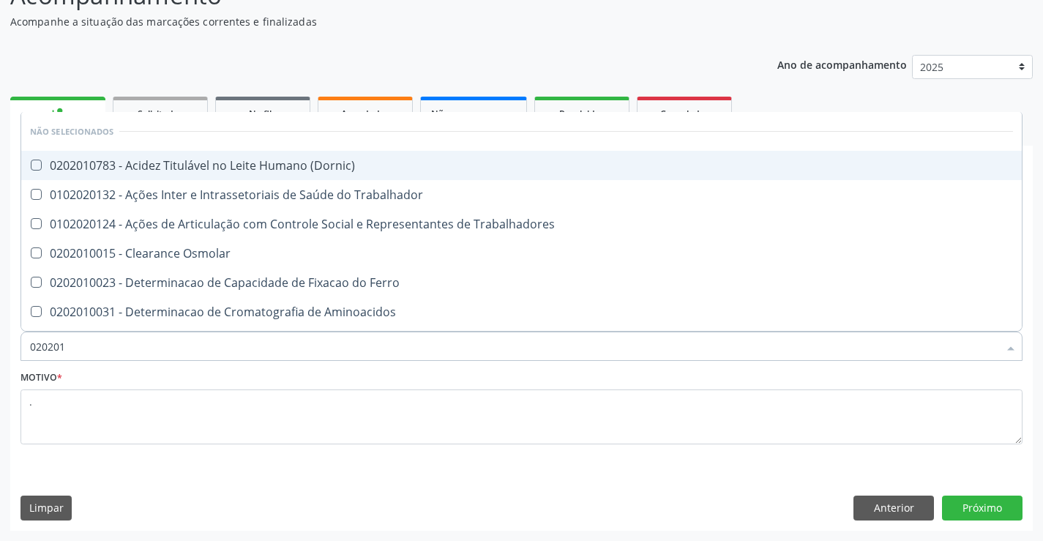
type input "0202010"
checkbox Ionizavel "true"
checkbox Creatinina "false"
checkbox Leucino-Aminopeptidase "true"
checkbox Lipase "true"
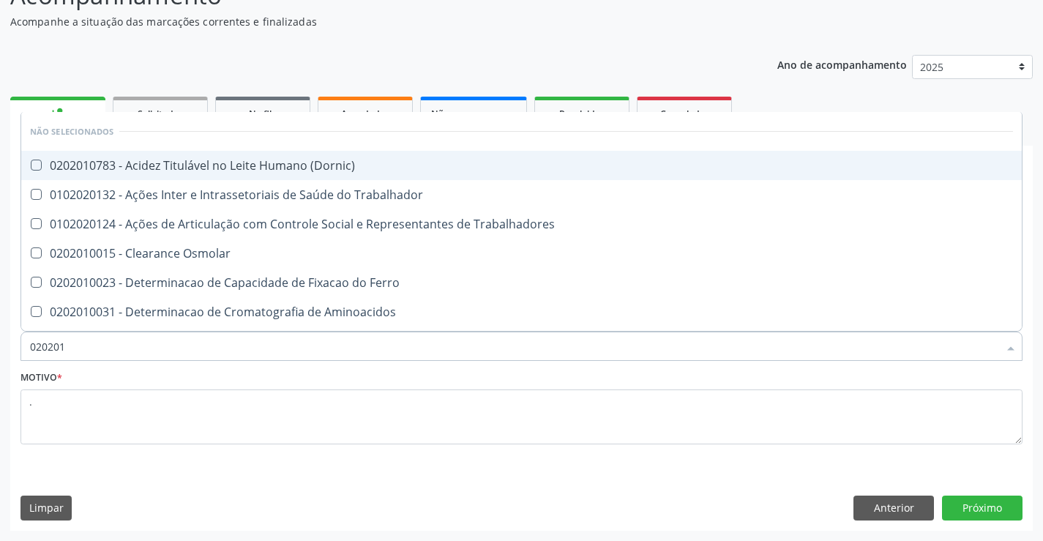
checkbox Piruvato "true"
checkbox \(Tgo\) "false"
checkbox \(Tgp\) "false"
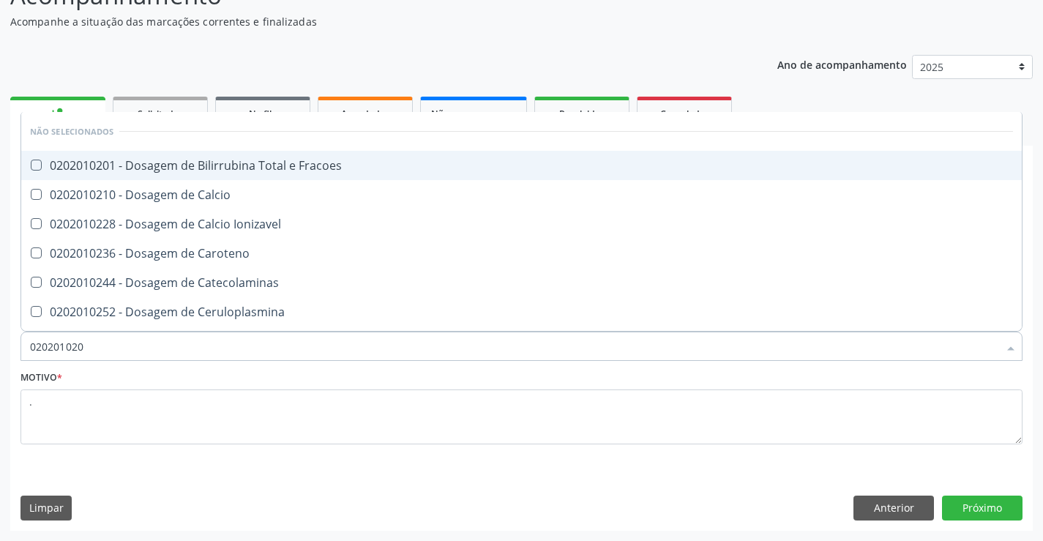
type input "0202010201"
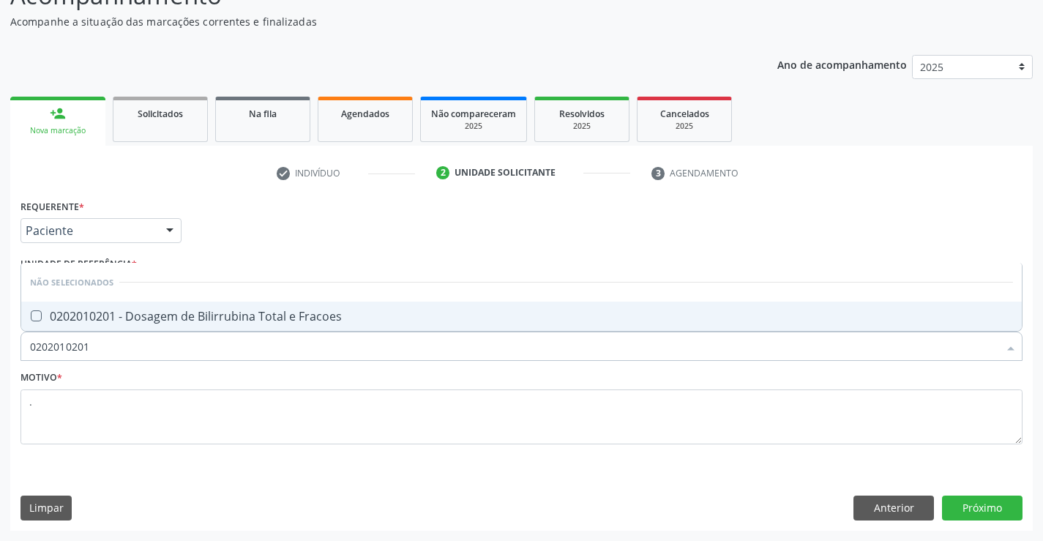
click at [208, 314] on div "0202010201 - Dosagem de Bilirrubina Total e Fracoes" at bounding box center [521, 316] width 983 height 12
checkbox Fracoes "true"
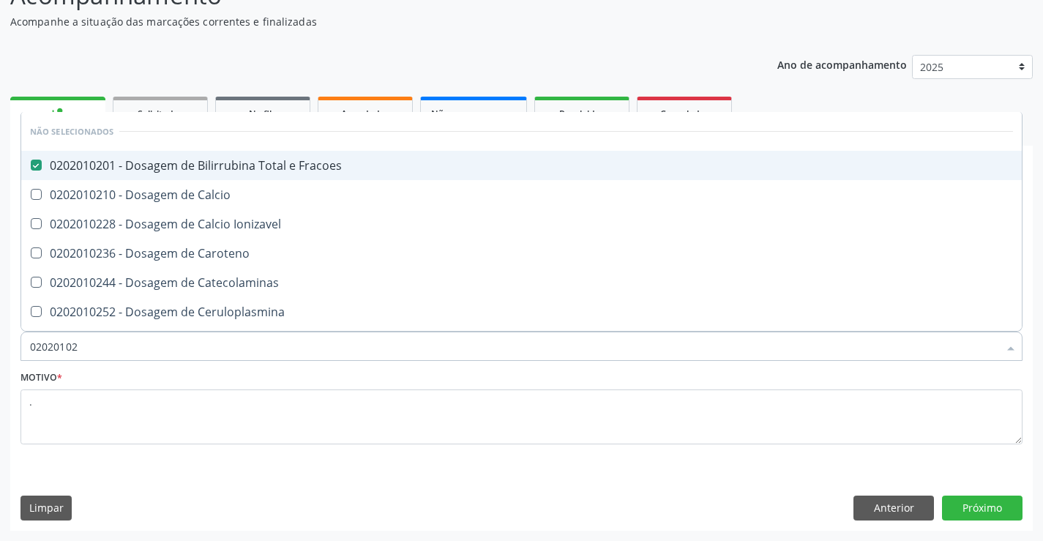
type input "0202010"
checkbox Fracoes "false"
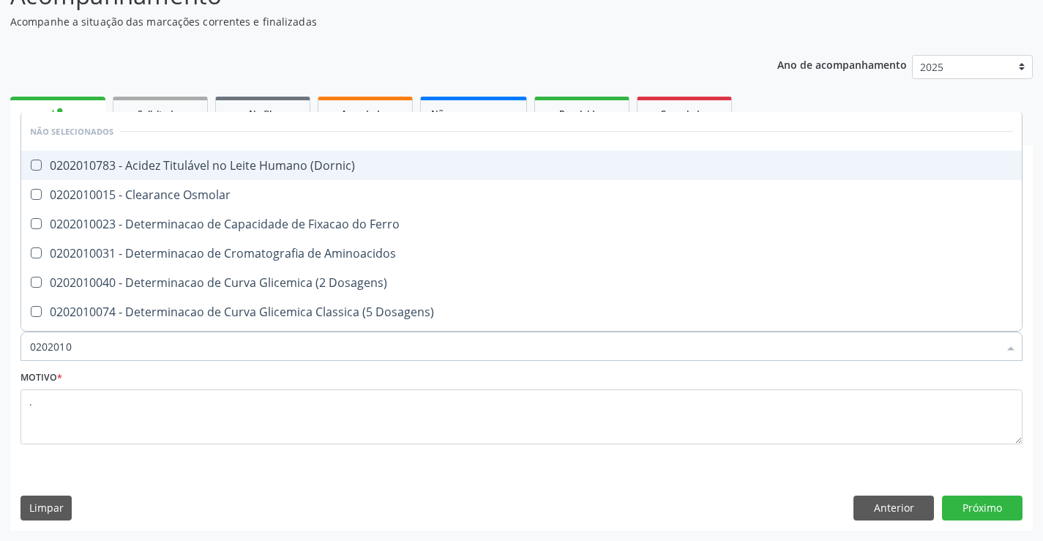
type input "020201"
checkbox Fracoes "false"
checkbox Total "true"
checkbox Creatinina "false"
checkbox Folato "true"
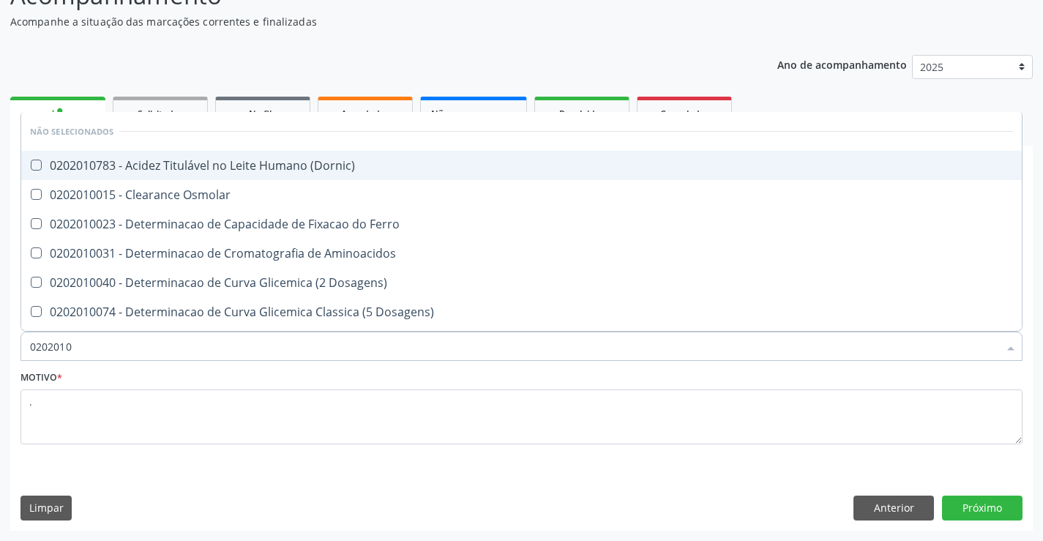
checkbox \(Tgo\) "false"
checkbox \(Tgp\) "false"
checkbox Ureia "false"
checkbox D-Xilose "true"
checkbox Orais "true"
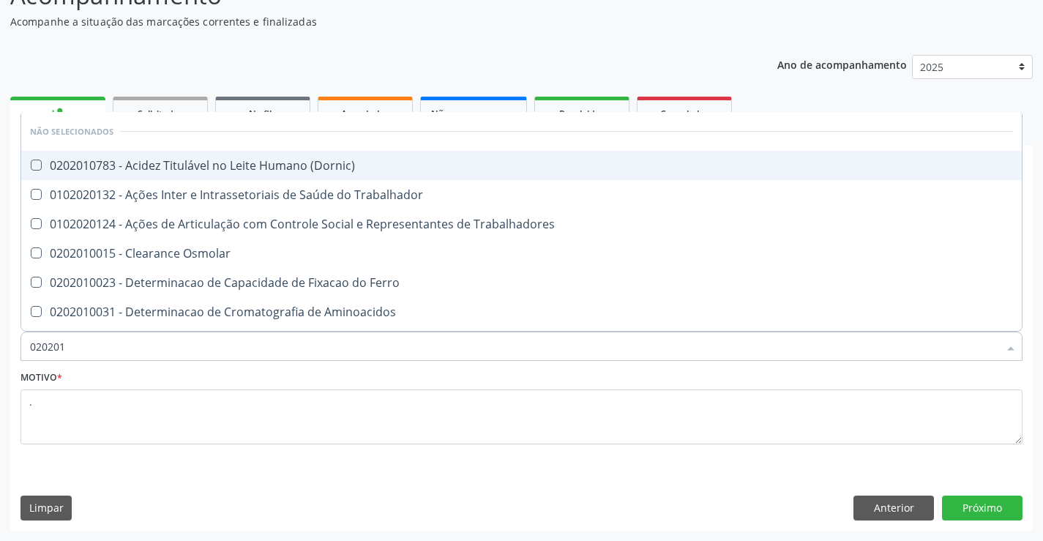
type input "02020"
checkbox Fracoes "false"
checkbox Creatinina "false"
checkbox \(Tgo\) "false"
checkbox \(Tgp\) "false"
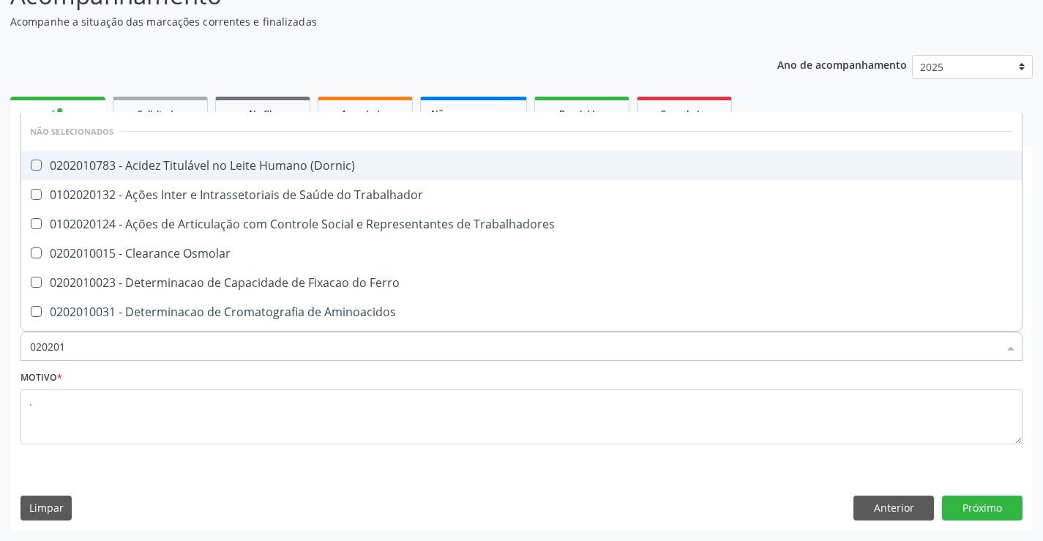
checkbox Ureia "false"
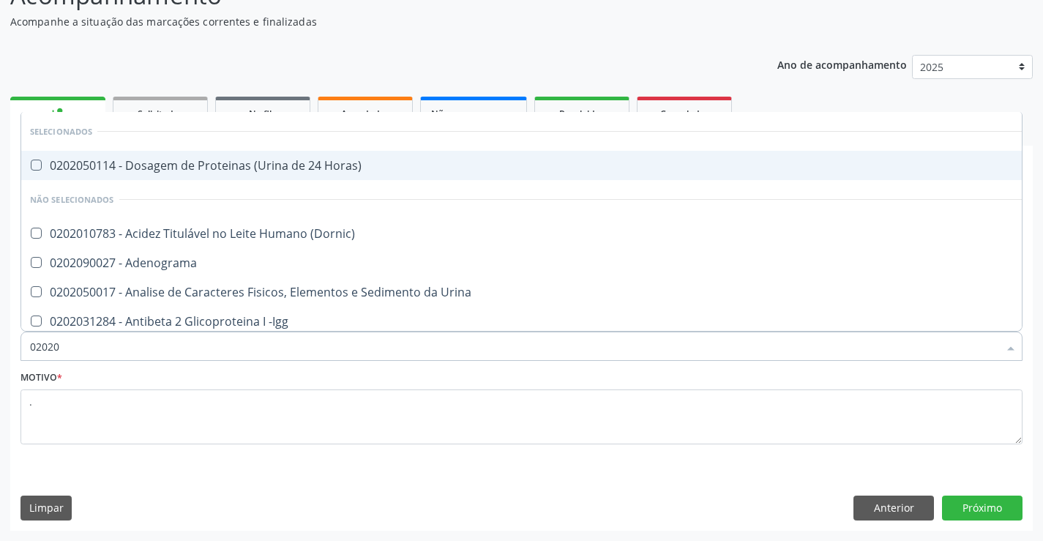
type input "020201"
checkbox Cd4\/Cd8 "true"
checkbox Parceria\) "true"
checkbox 17-Alfa-Hidroxiprogesterona "true"
checkbox Totais "true"
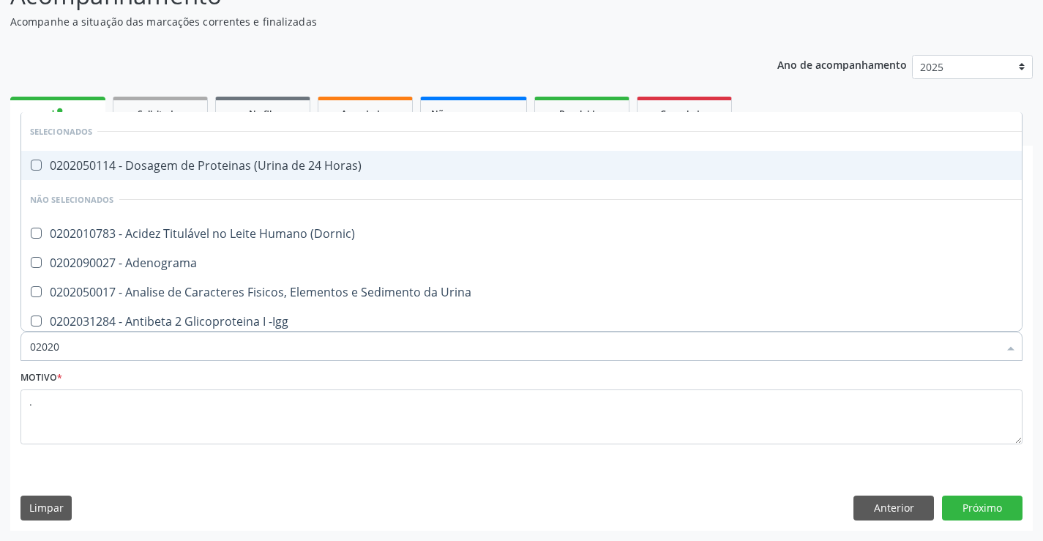
checkbox Acetona "true"
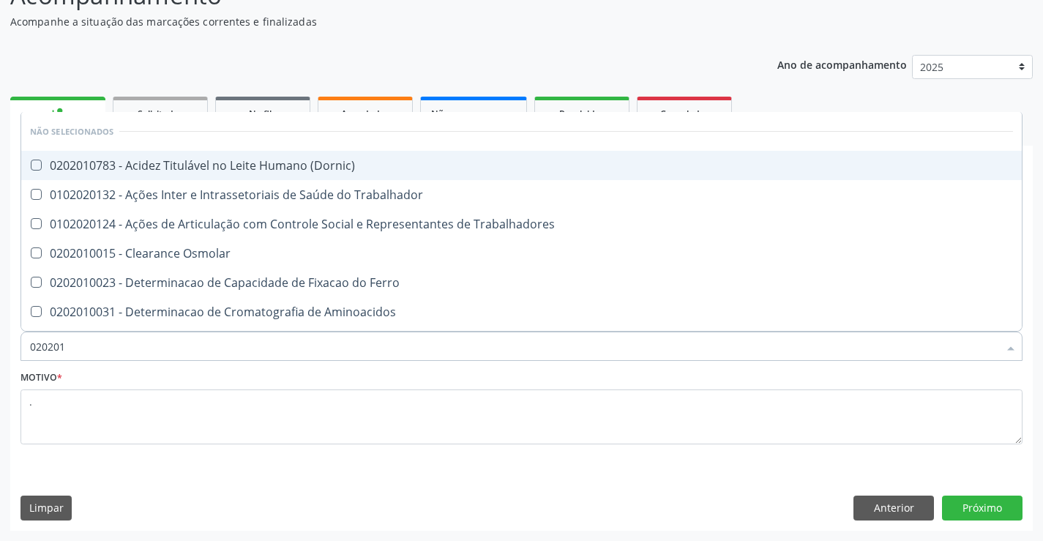
type input "0202010"
checkbox Vanilmandelico "true"
checkbox Fracoes "false"
checkbox Ionizavel "true"
checkbox Creatinina "false"
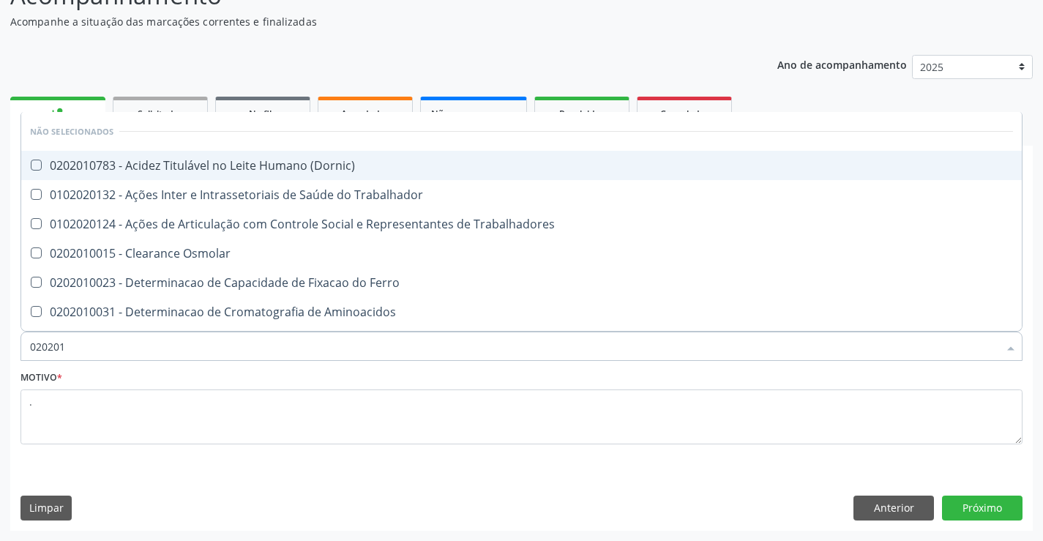
checkbox Leucino-Aminopeptidase "true"
checkbox Lipase "true"
checkbox Piruvato "true"
checkbox \(Tgo\) "false"
checkbox \(Tgp\) "false"
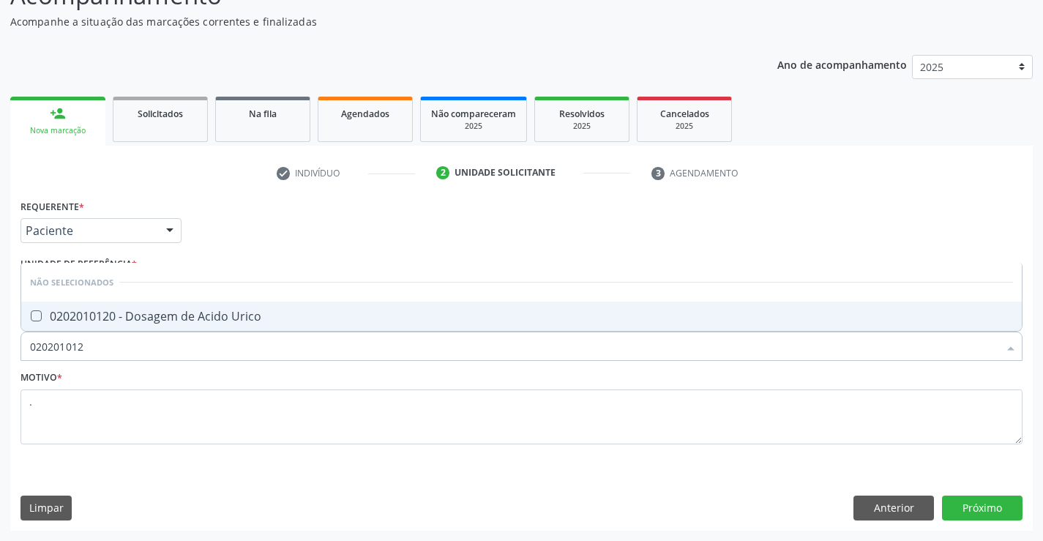
type input "0202010120"
click at [201, 316] on div "0202010120 - Dosagem de Acido Urico" at bounding box center [521, 316] width 983 height 12
checkbox Urico "true"
click at [984, 501] on button "Próximo" at bounding box center [982, 508] width 81 height 25
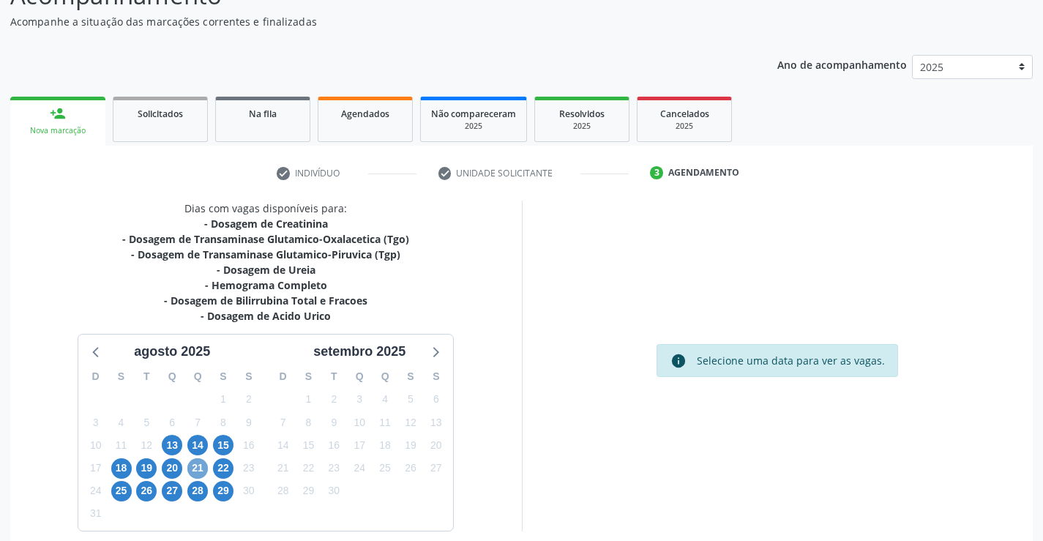
click at [195, 472] on span "21" at bounding box center [197, 468] width 20 height 20
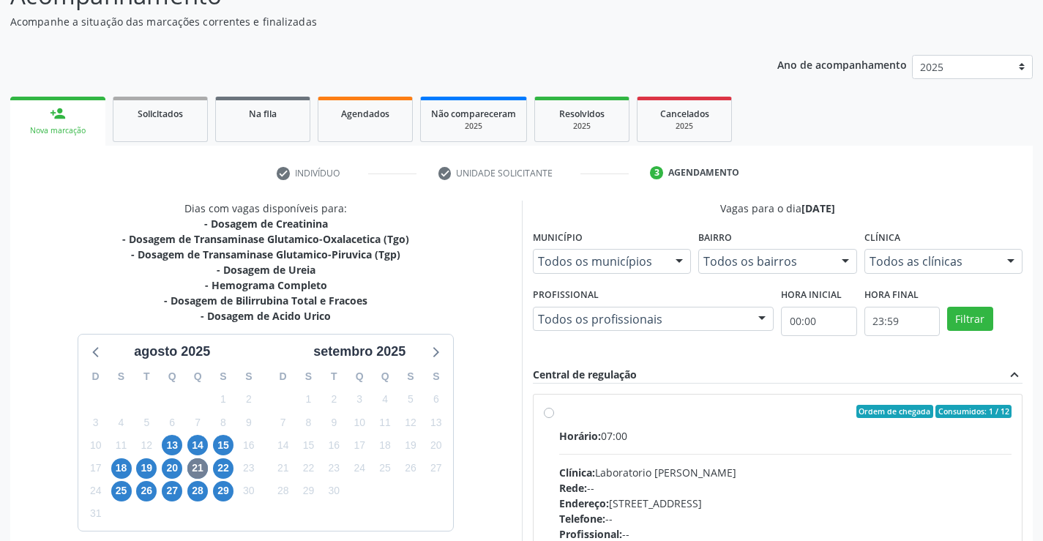
click at [647, 420] on label "Ordem de chegada Consumidos: 1 / 12 Horário: 07:00 Clínica: Laboratorio [PERSON…" at bounding box center [785, 517] width 453 height 225
click at [554, 418] on input "Ordem de chegada Consumidos: 1 / 12 Horário: 07:00 Clínica: Laboratorio [PERSON…" at bounding box center [549, 411] width 10 height 13
radio input "true"
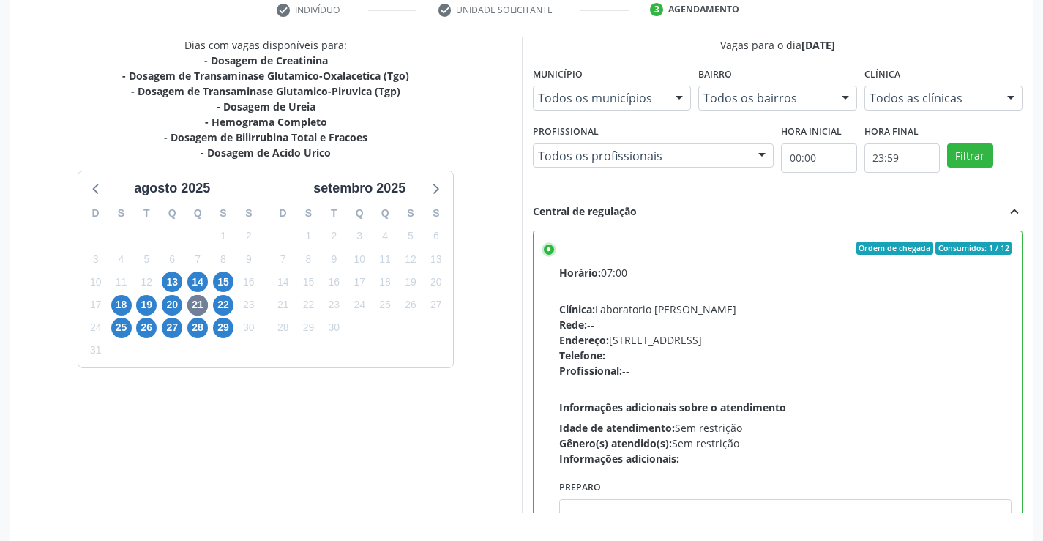
scroll to position [334, 0]
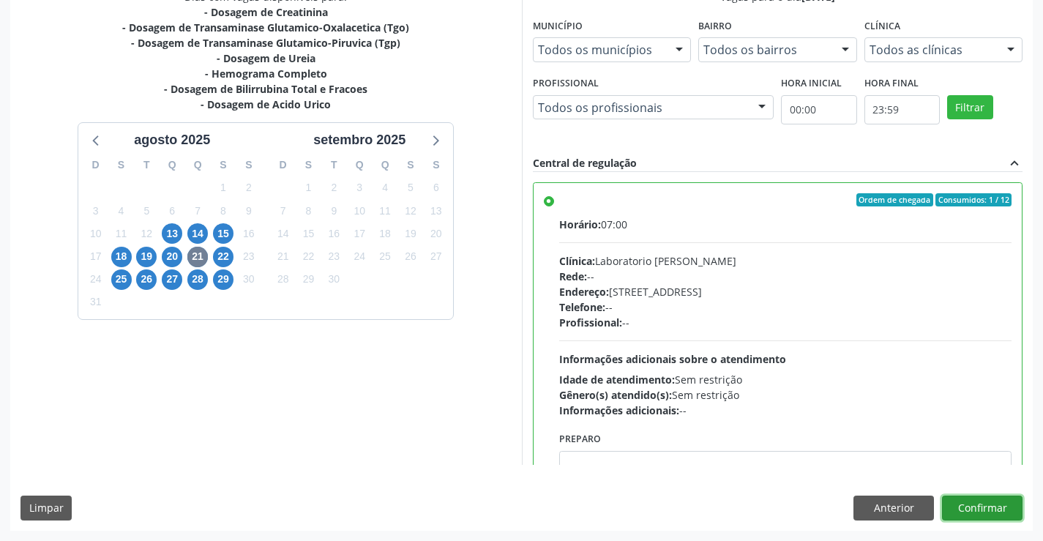
click at [969, 500] on button "Confirmar" at bounding box center [982, 508] width 81 height 25
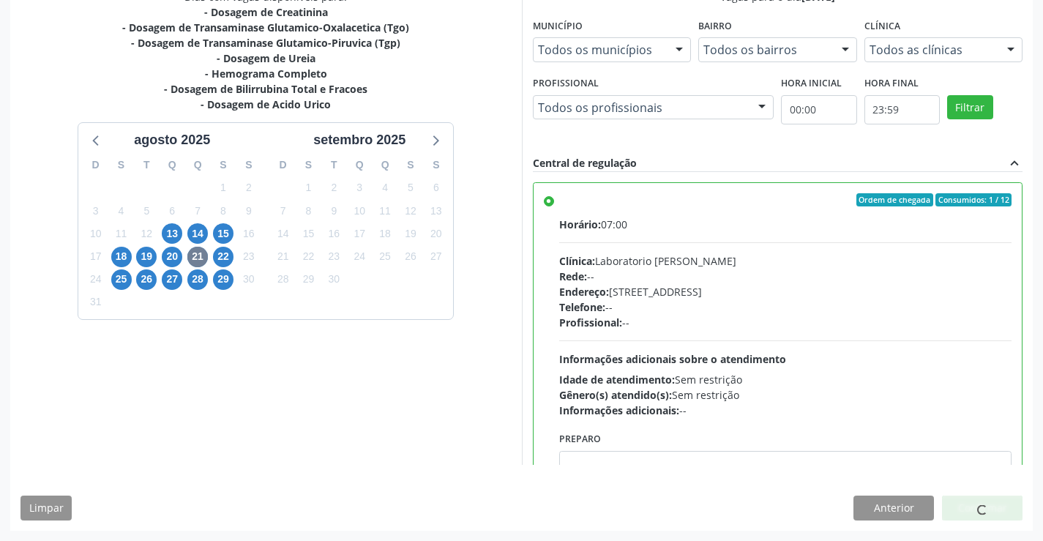
scroll to position [0, 0]
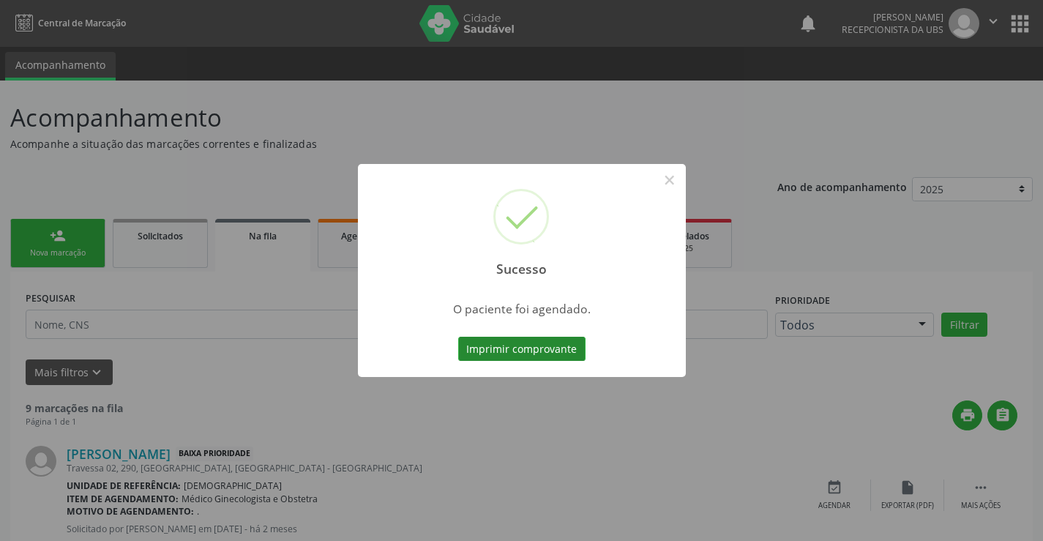
click at [540, 349] on button "Imprimir comprovante" at bounding box center [521, 349] width 127 height 25
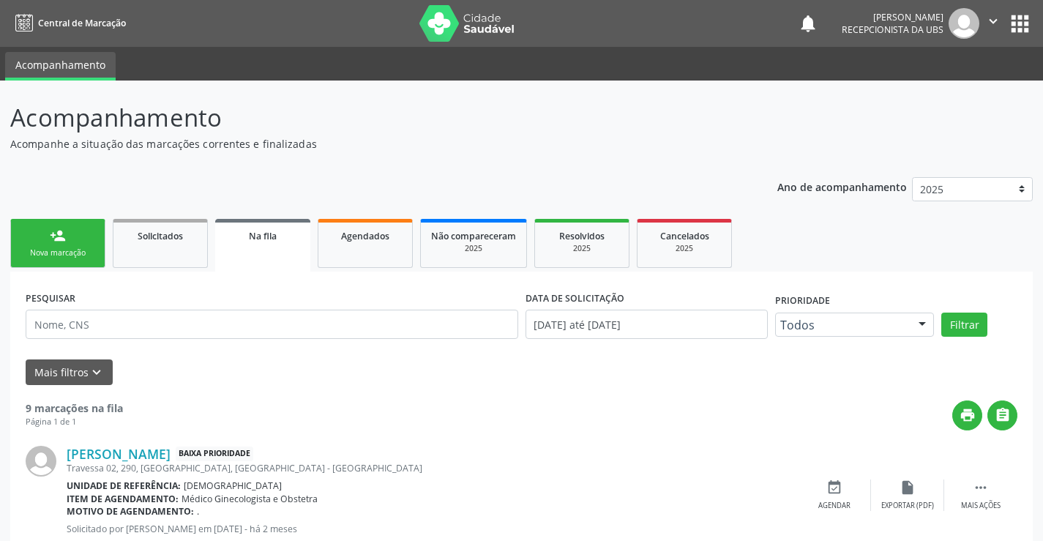
click at [23, 229] on link "person_add Nova marcação" at bounding box center [57, 243] width 95 height 49
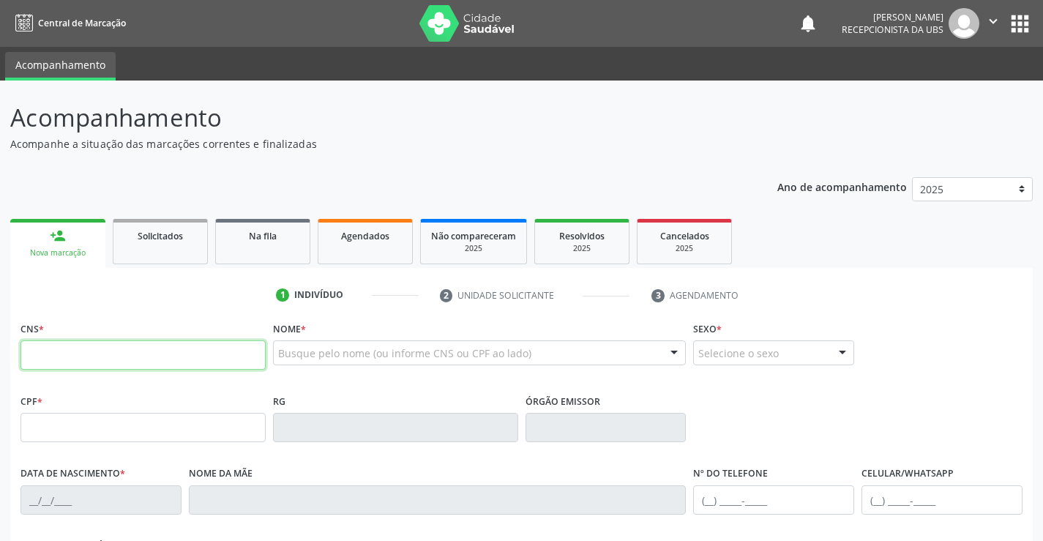
click at [168, 365] on input "text" at bounding box center [142, 354] width 245 height 29
type input "898 0059 3215 3441"
type input "170.098.024-67"
type input "[DATE]"
type input "[PERSON_NAME] Goes"
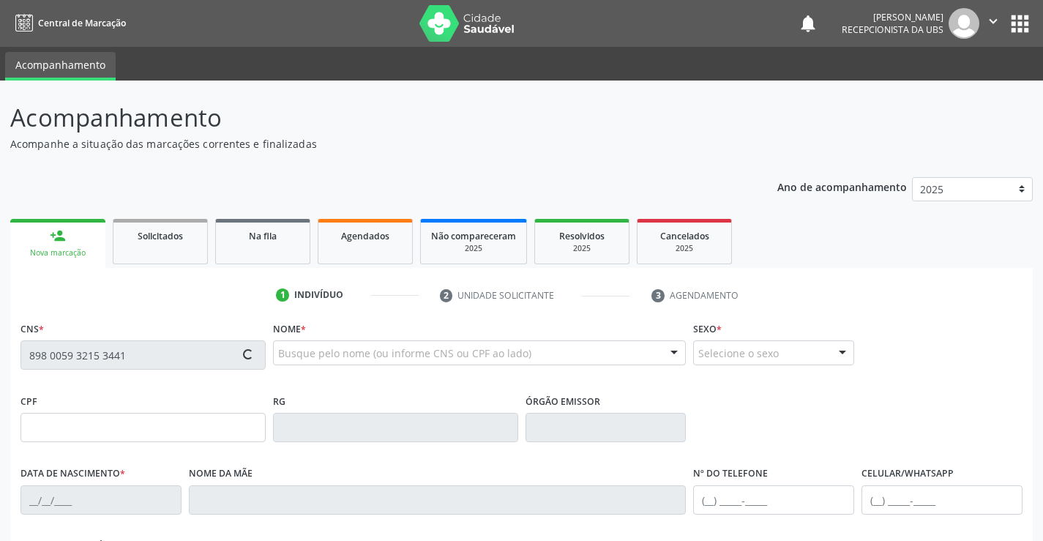
type input "[PHONE_NUMBER]"
type input "122.623.044-08"
type input "1169"
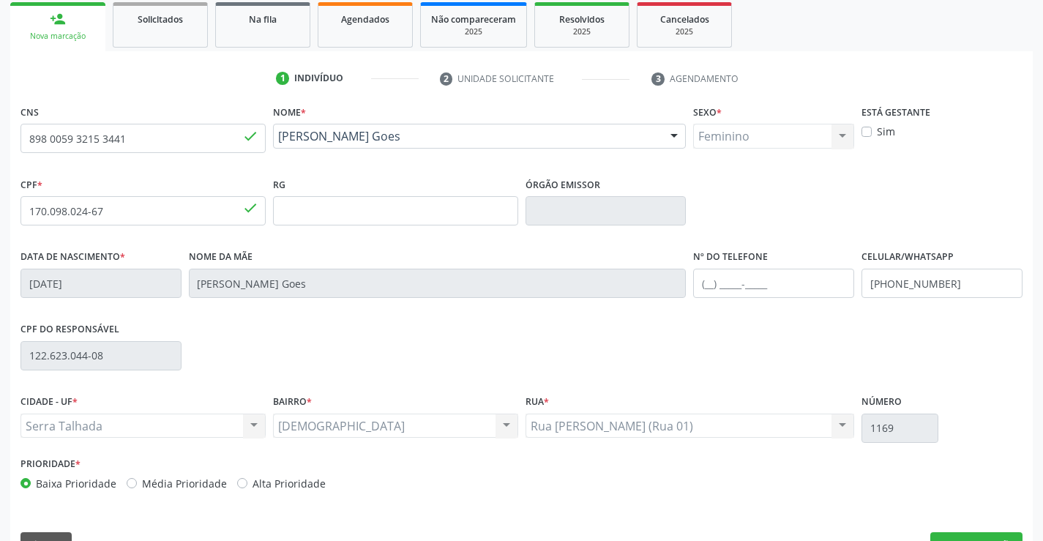
scroll to position [253, 0]
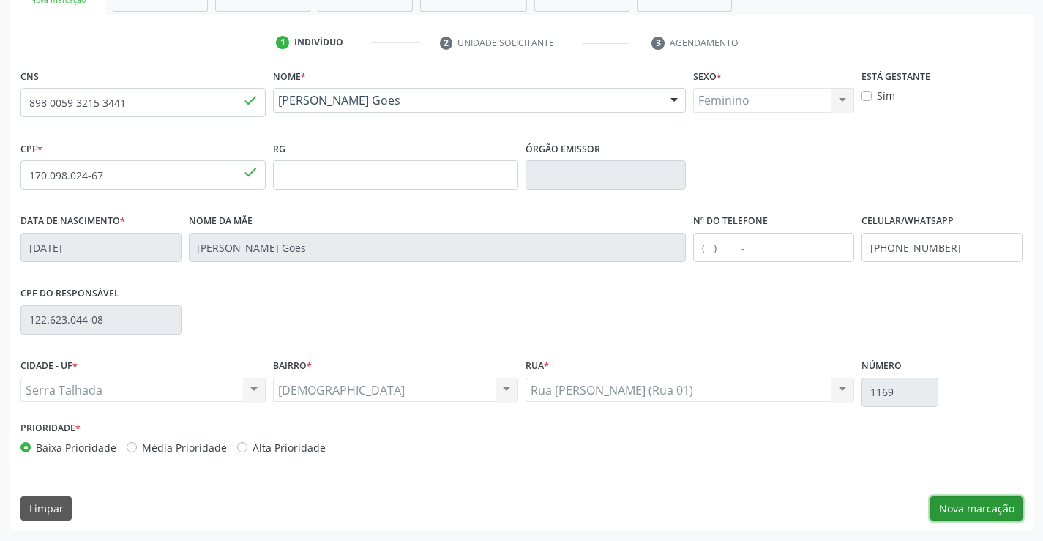
click at [957, 501] on button "Nova marcação" at bounding box center [976, 508] width 92 height 25
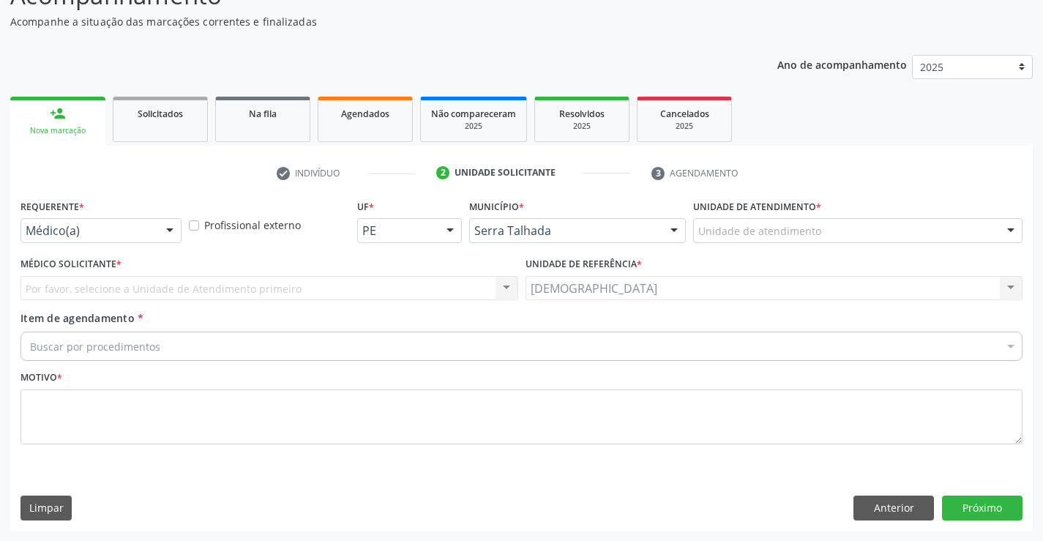
scroll to position [122, 0]
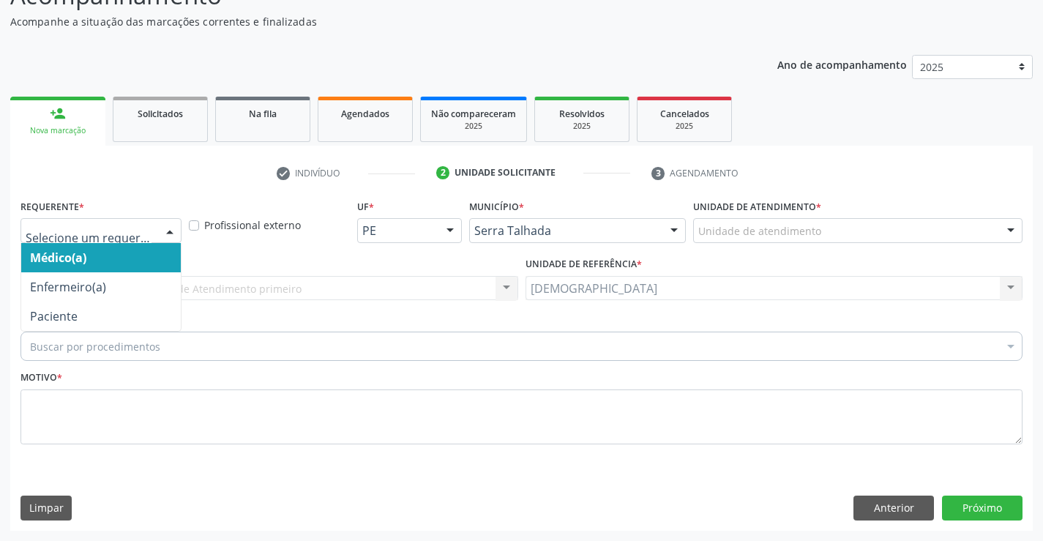
click at [170, 223] on div at bounding box center [170, 231] width 22 height 25
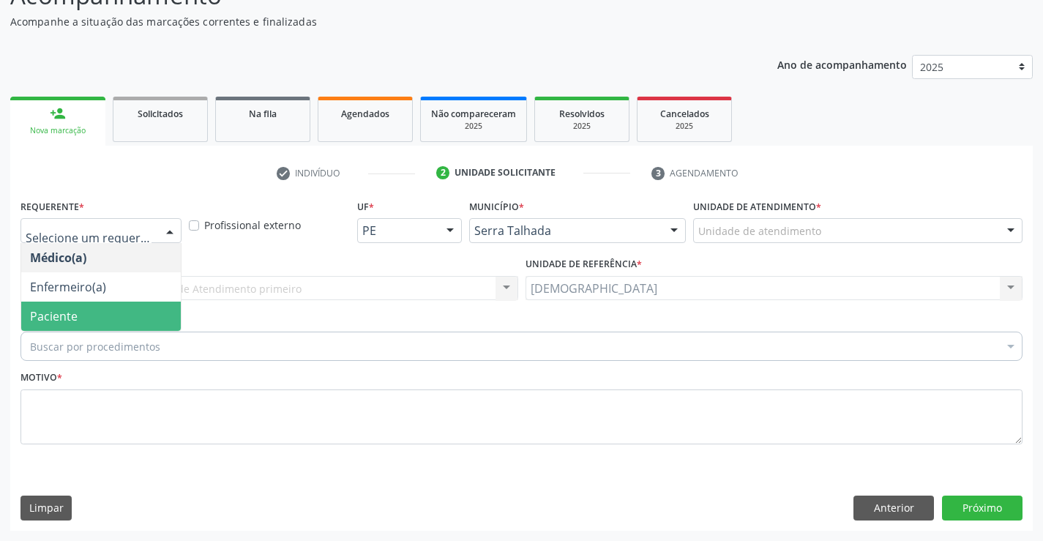
click at [96, 318] on span "Paciente" at bounding box center [101, 316] width 160 height 29
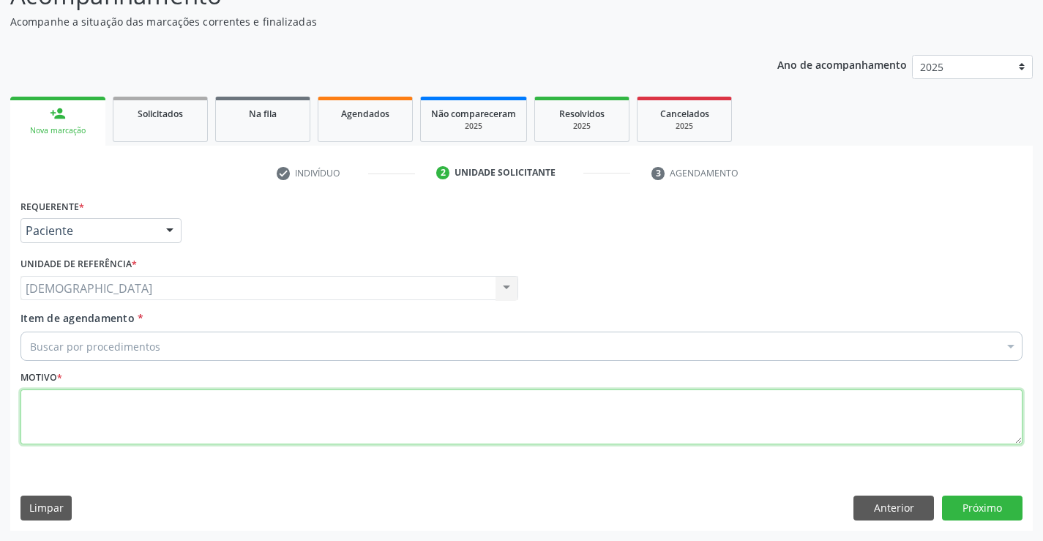
click at [79, 430] on textarea at bounding box center [521, 417] width 1002 height 56
type textarea "."
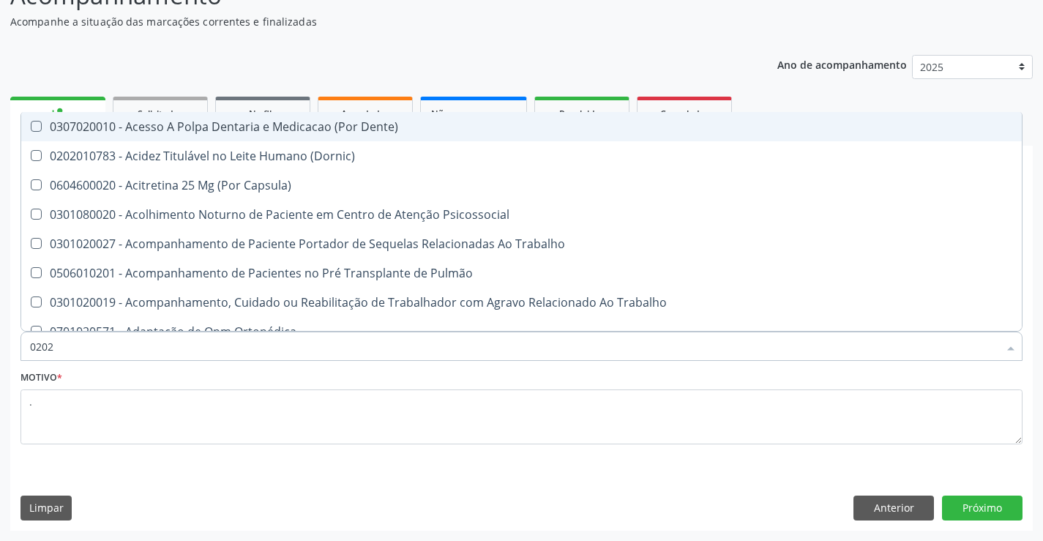
type input "02020"
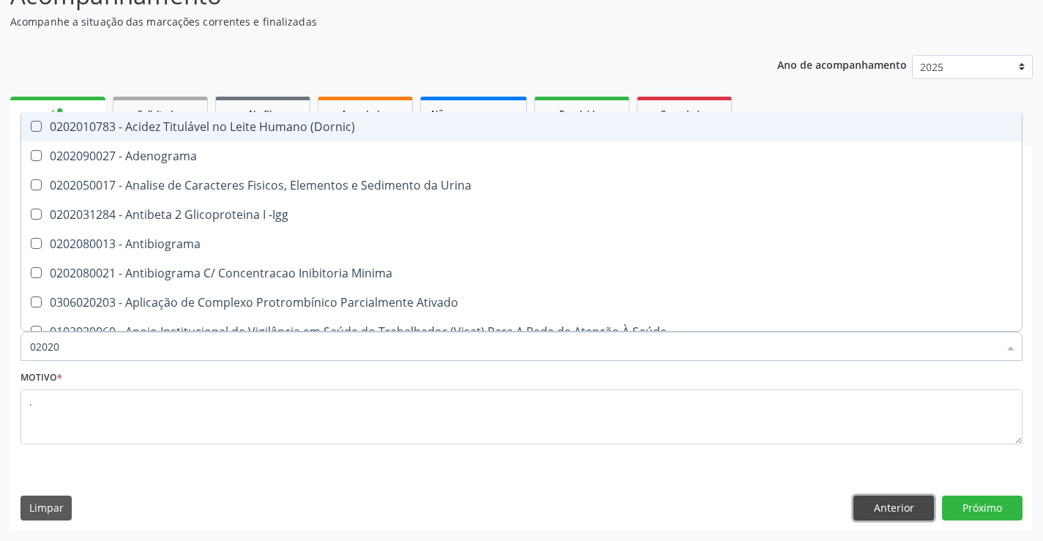
click at [867, 504] on button "Anterior" at bounding box center [894, 508] width 81 height 25
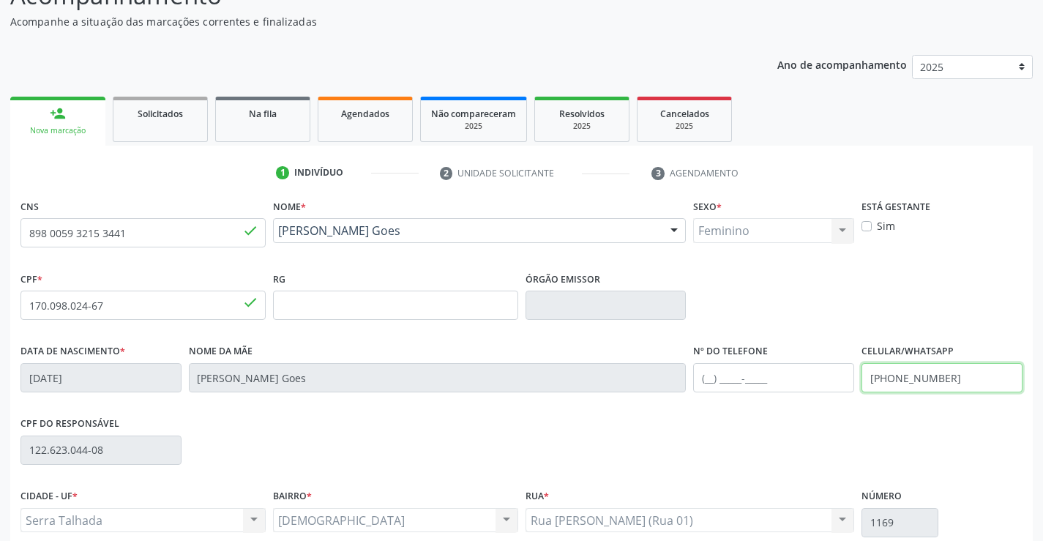
click at [959, 383] on input "[PHONE_NUMBER]" at bounding box center [942, 377] width 161 height 29
click at [897, 379] on input "(87) 980" at bounding box center [942, 377] width 161 height 29
click at [922, 378] on input "(87) 9980" at bounding box center [942, 377] width 161 height 29
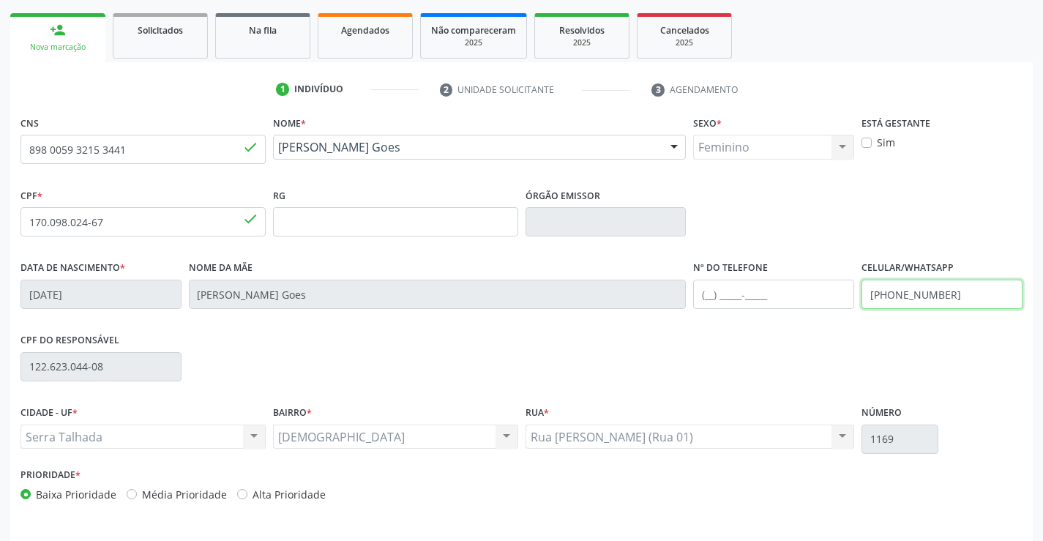
scroll to position [253, 0]
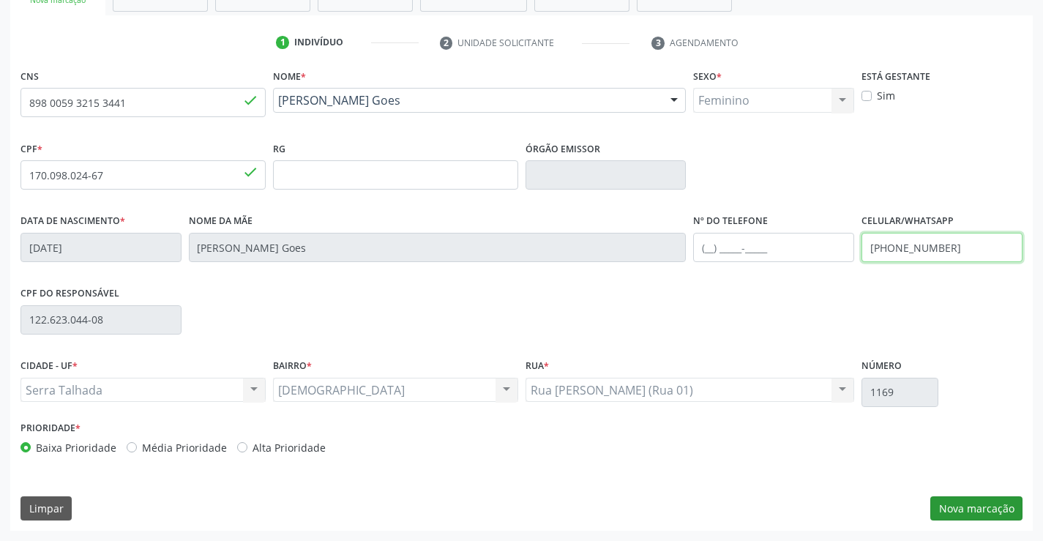
type input "[PHONE_NUMBER]"
click at [974, 501] on button "Nova marcação" at bounding box center [976, 508] width 92 height 25
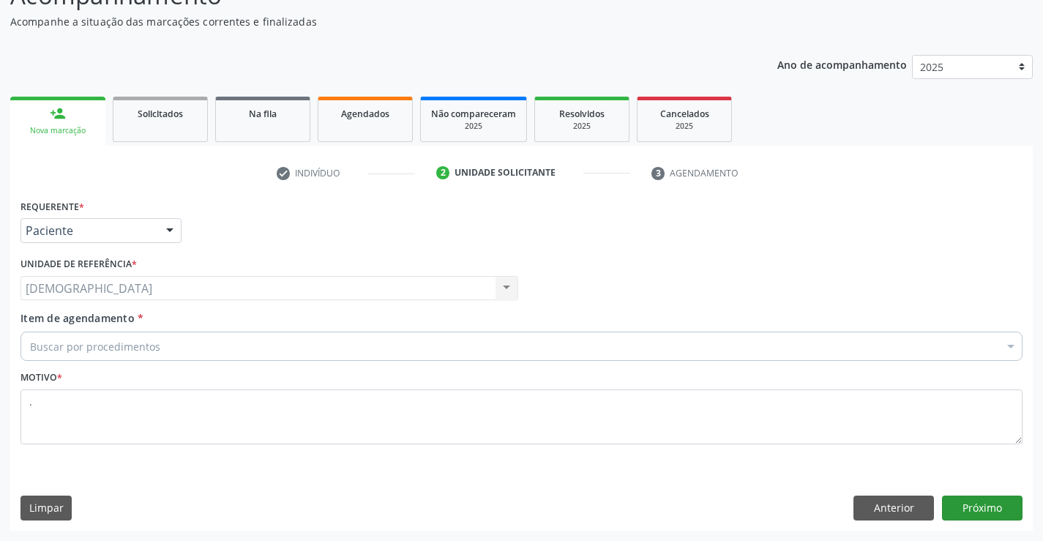
scroll to position [122, 0]
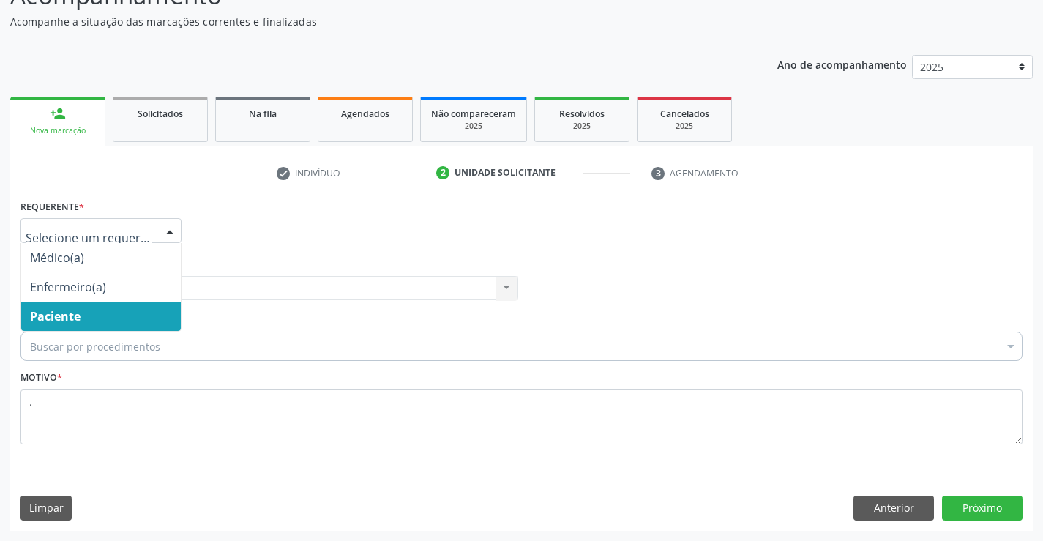
click at [172, 231] on div at bounding box center [170, 231] width 22 height 25
click at [77, 316] on span "Paciente" at bounding box center [55, 316] width 51 height 16
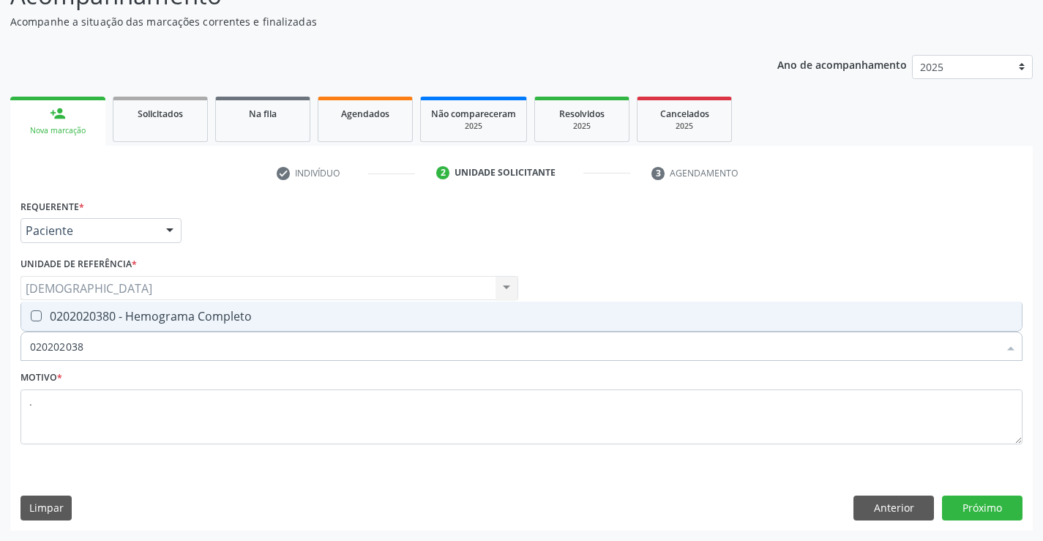
type input "0202020380"
click at [139, 310] on div "0202020380 - Hemograma Completo" at bounding box center [521, 316] width 983 height 12
checkbox Completo "true"
type input "02020203"
checkbox Completo "false"
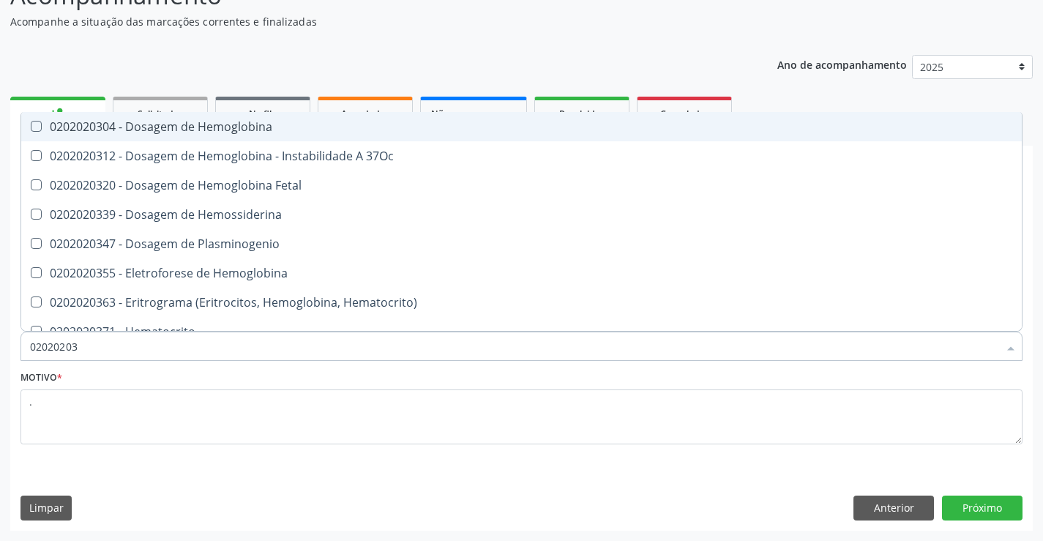
type input "0202020"
checkbox Completo "false"
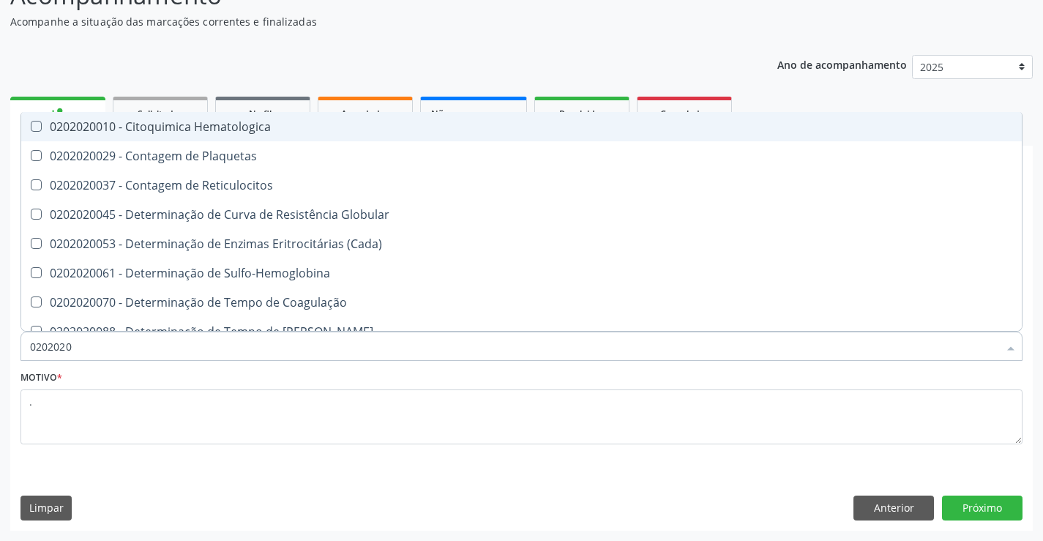
type input "020202"
checkbox Completo "false"
checkbox Leucograma "true"
type input "02020"
checkbox Leucograma "false"
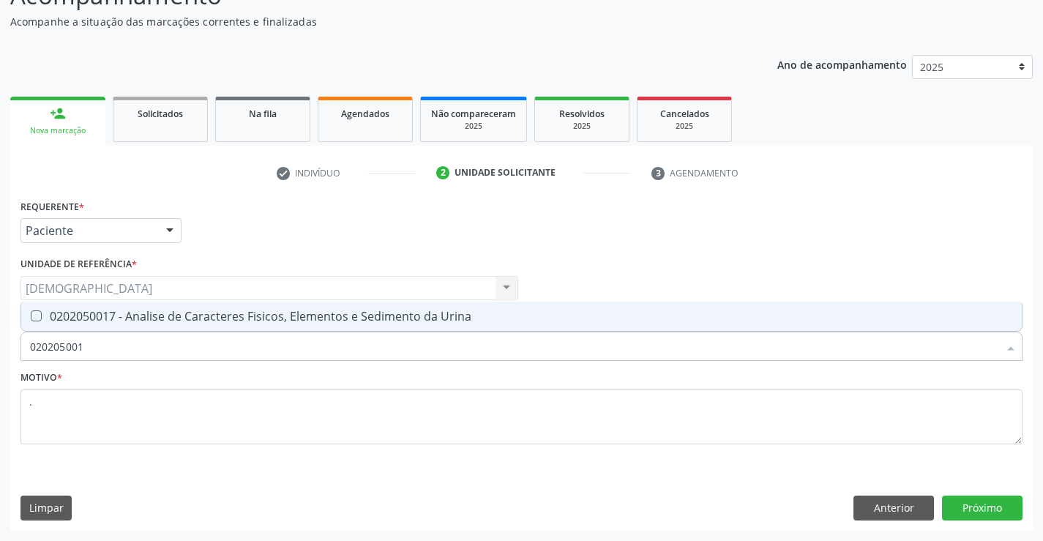
type input "0202050017"
click at [152, 321] on div "0202050017 - Analise de Caracteres Fisicos, Elementos e Sedimento da Urina" at bounding box center [521, 316] width 983 height 12
checkbox Urina "true"
click at [953, 508] on button "Próximo" at bounding box center [982, 508] width 81 height 25
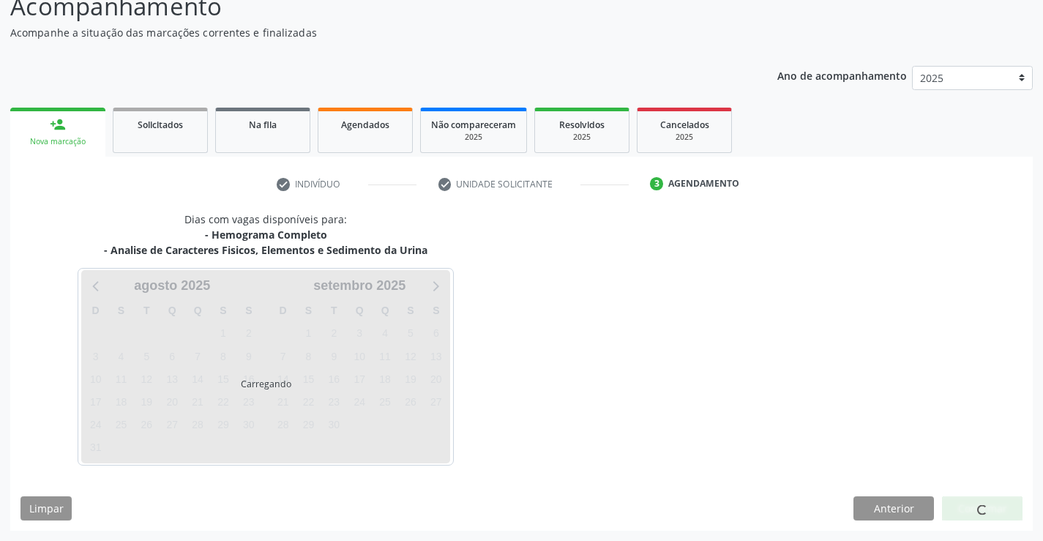
scroll to position [111, 0]
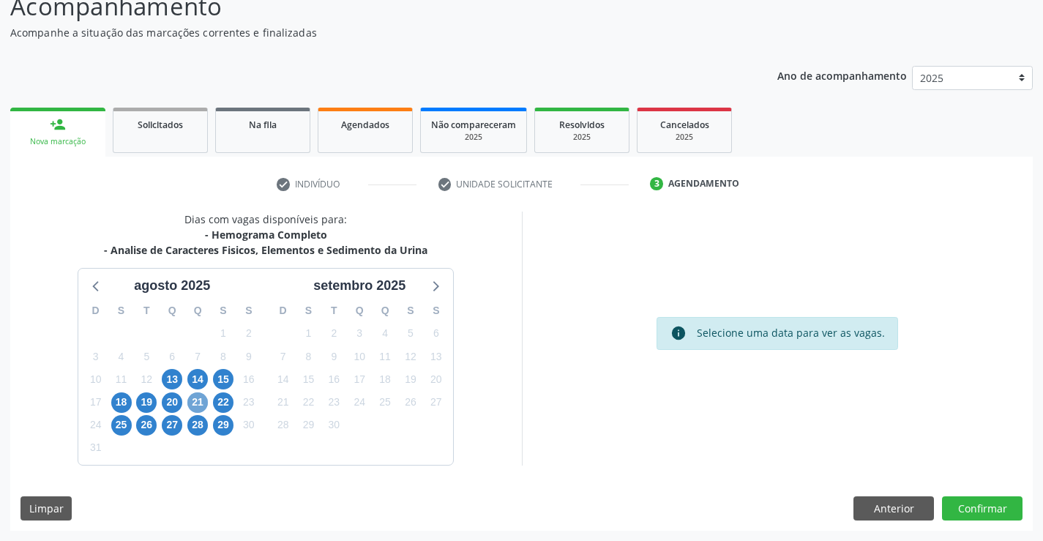
click at [190, 400] on span "21" at bounding box center [197, 402] width 20 height 20
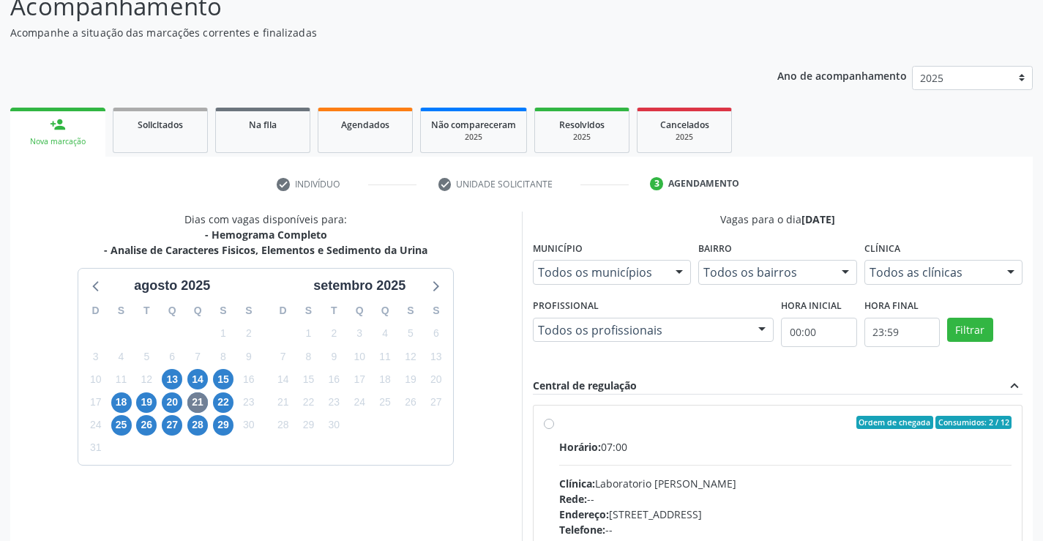
click at [660, 425] on div "Ordem de chegada Consumidos: 2 / 12" at bounding box center [785, 422] width 453 height 13
click at [554, 425] on input "Ordem de chegada Consumidos: 2 / 12 Horário: 07:00 Clínica: Laboratorio [PERSON…" at bounding box center [549, 422] width 10 height 13
radio input "true"
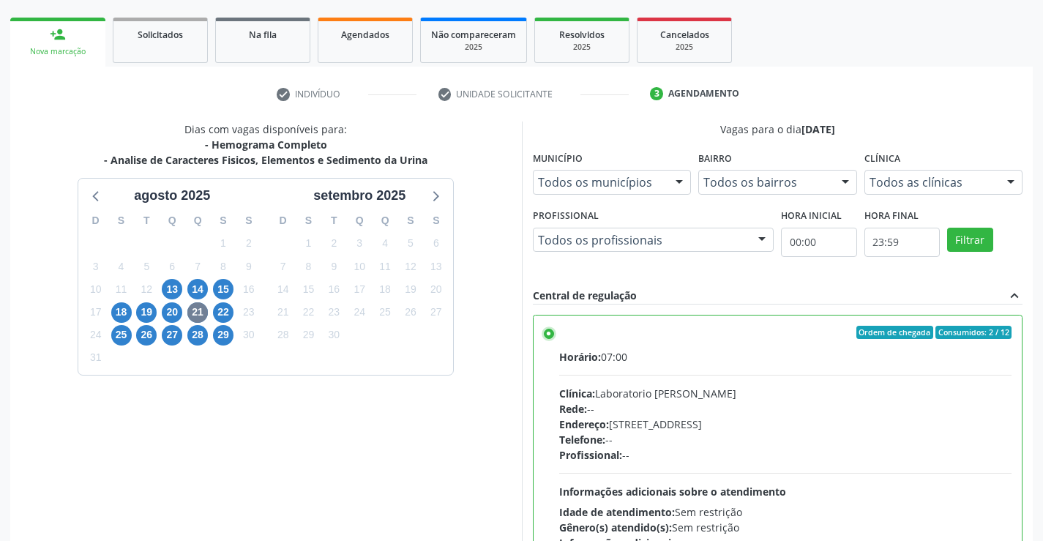
scroll to position [334, 0]
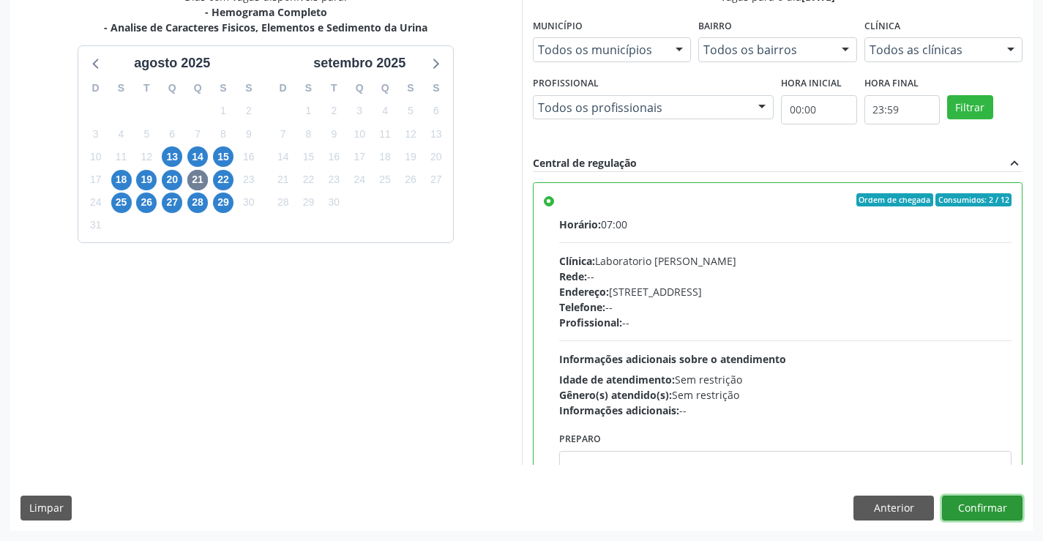
click at [975, 513] on button "Confirmar" at bounding box center [982, 508] width 81 height 25
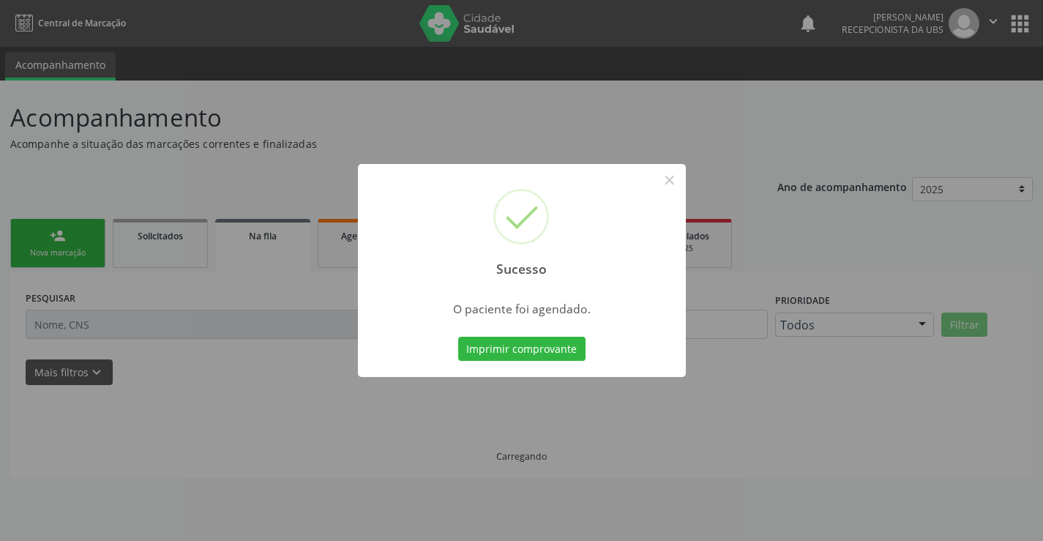
scroll to position [0, 0]
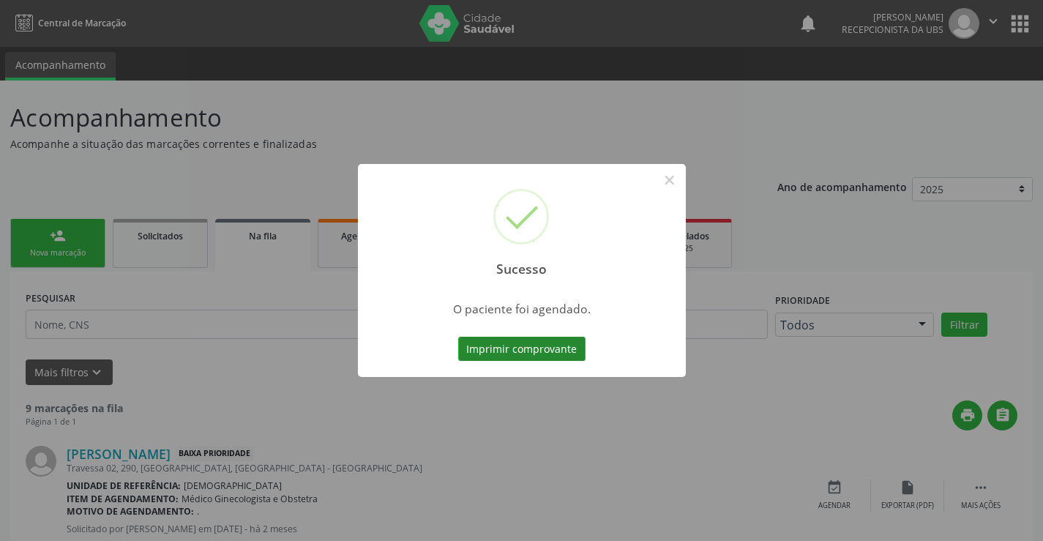
click at [501, 351] on button "Imprimir comprovante" at bounding box center [521, 349] width 127 height 25
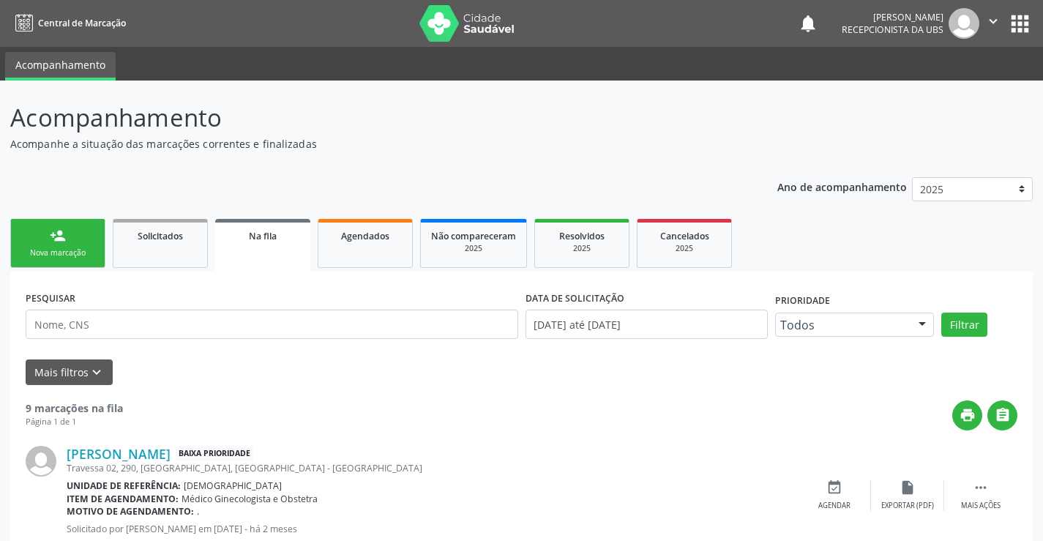
click at [86, 243] on link "person_add Nova marcação" at bounding box center [57, 243] width 95 height 49
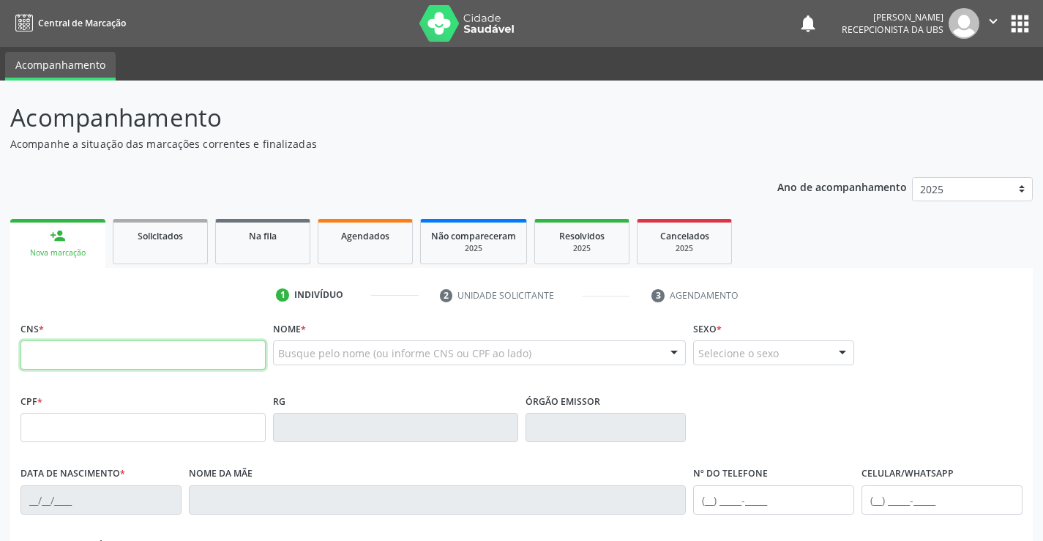
click at [128, 343] on input "text" at bounding box center [142, 354] width 245 height 29
click at [992, 21] on icon "" at bounding box center [993, 21] width 16 height 16
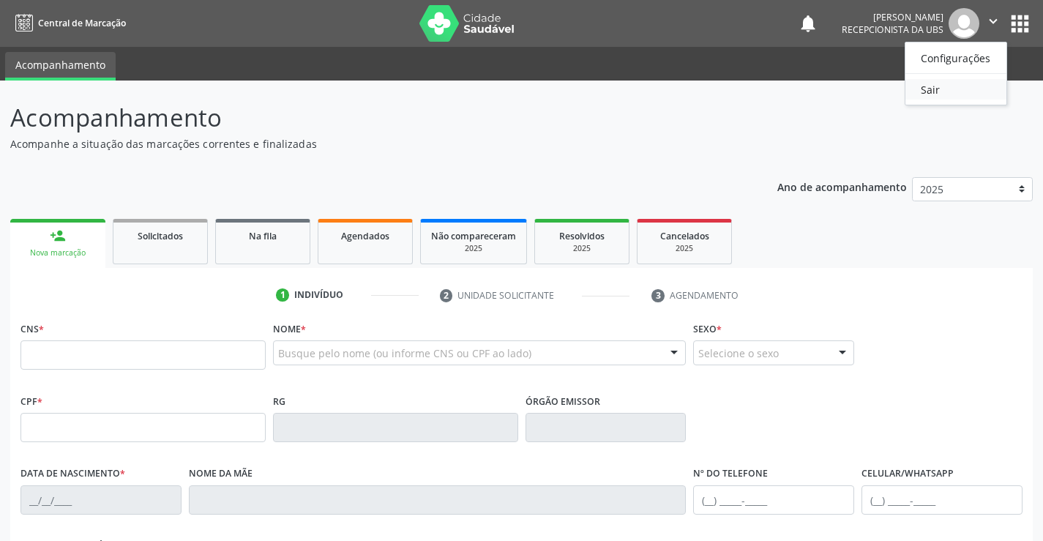
click at [955, 96] on link "Sair" at bounding box center [956, 89] width 101 height 20
